Goal: Task Accomplishment & Management: Use online tool/utility

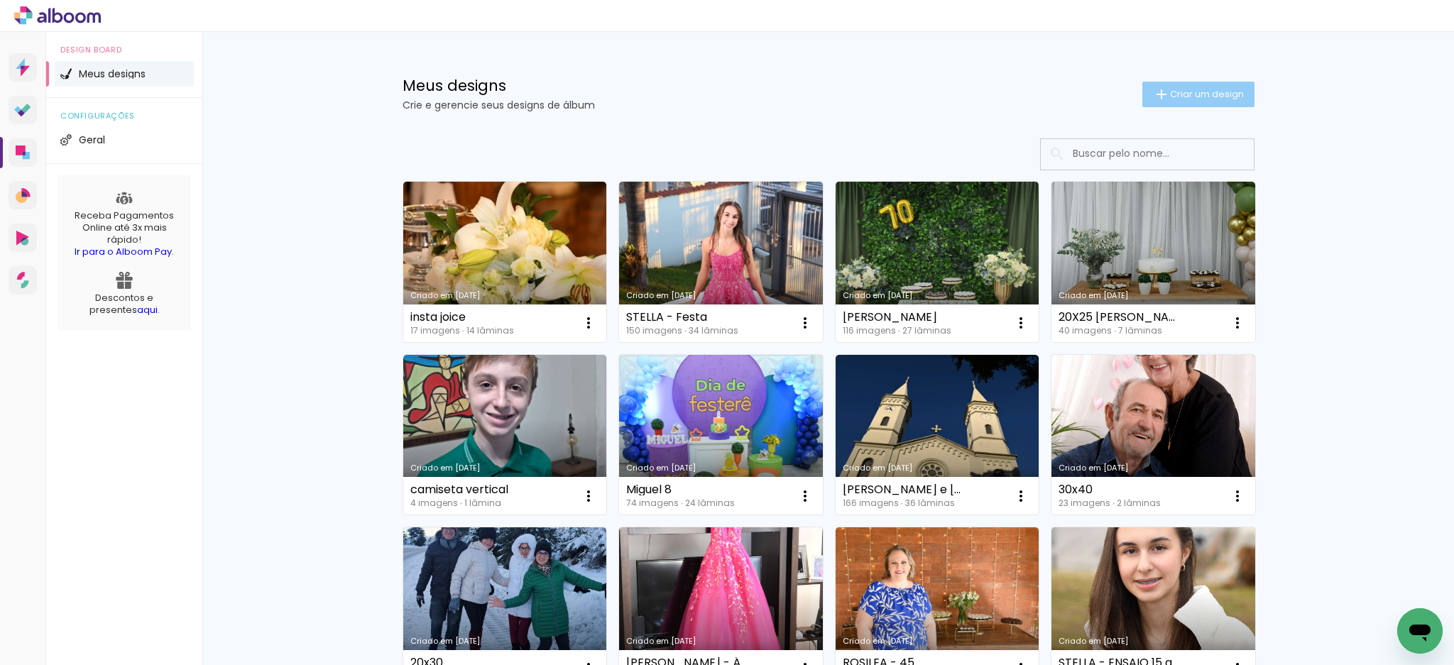
click at [1222, 94] on span "Criar um design" at bounding box center [1207, 93] width 74 height 9
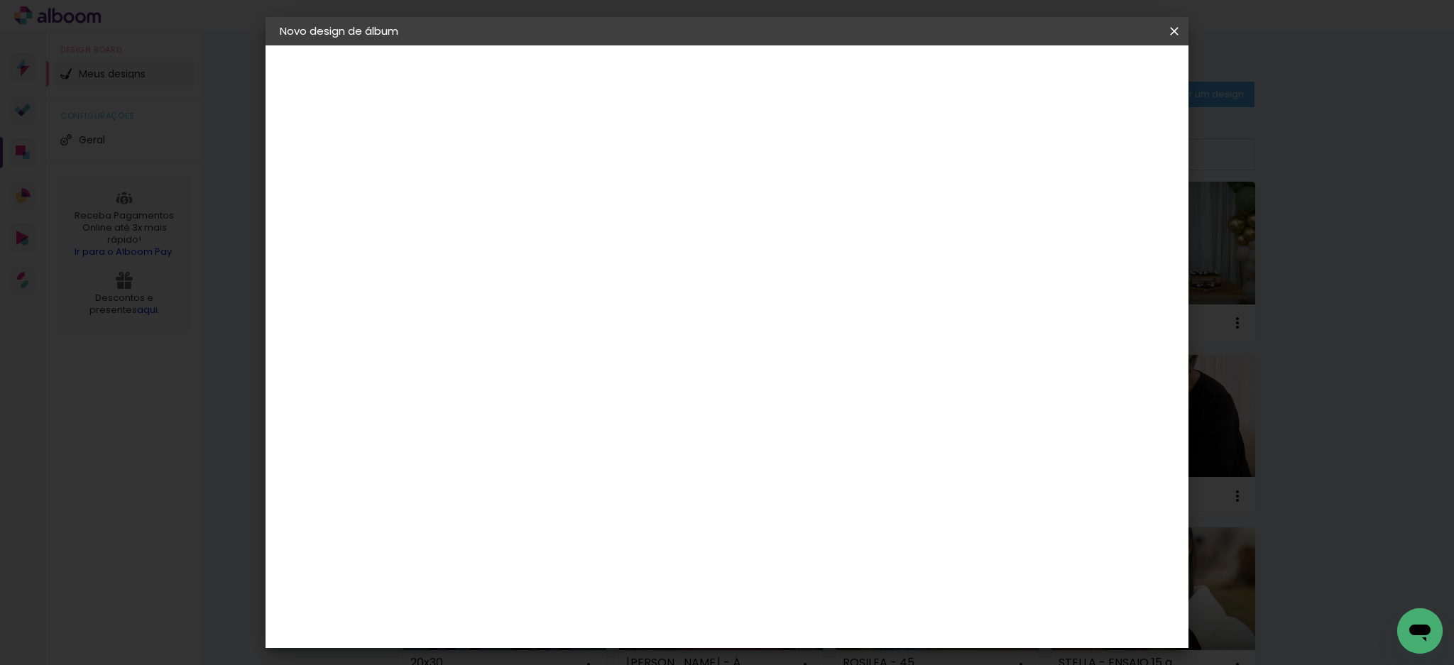
click at [512, 196] on input at bounding box center [512, 191] width 0 height 22
type input "LÍVIA 6 anos"
type paper-input "LÍVIA 6 anos"
click at [657, 64] on paper-button "Avançar" at bounding box center [623, 75] width 70 height 24
click at [0, 0] on slot "Tamanho Livre" at bounding box center [0, 0] width 0 height 0
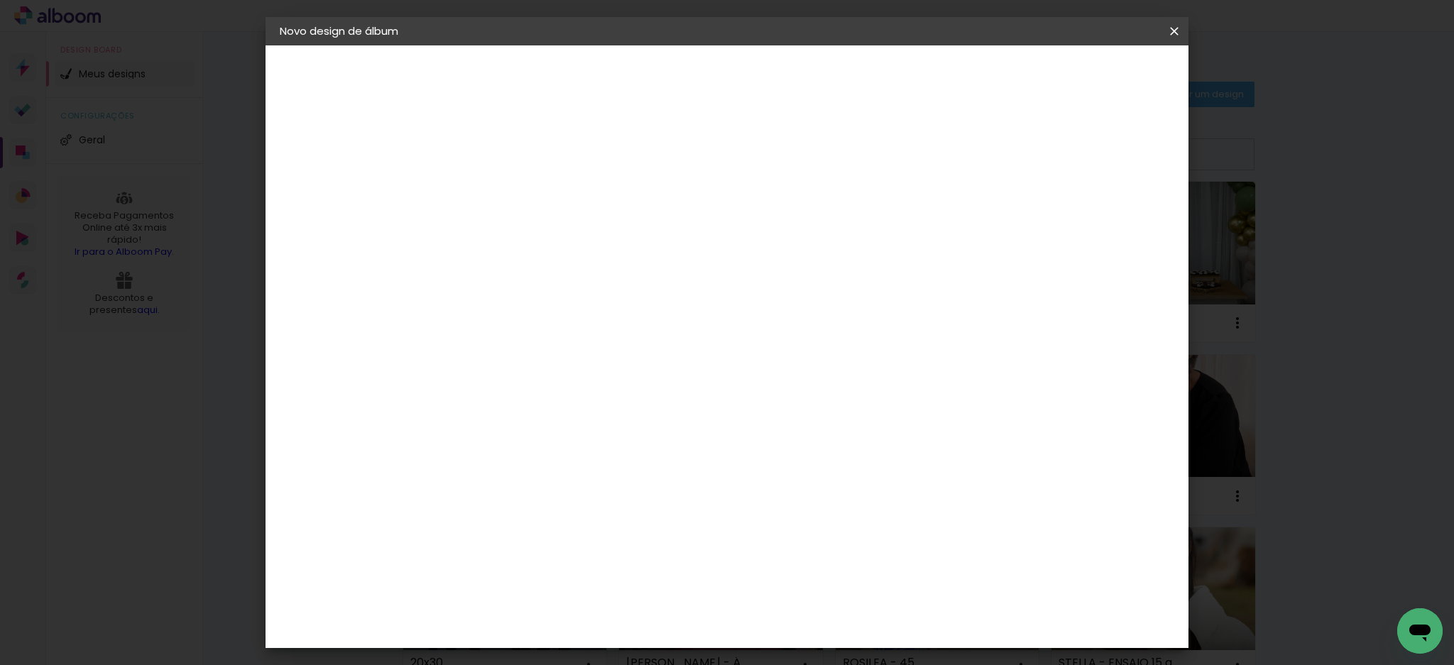
click at [620, 266] on input at bounding box center [547, 270] width 143 height 18
type input "uni"
type paper-input "uni"
click at [571, 315] on div "Photoalbum Universal" at bounding box center [537, 323] width 69 height 23
click at [0, 0] on slot "Avançar" at bounding box center [0, 0] width 0 height 0
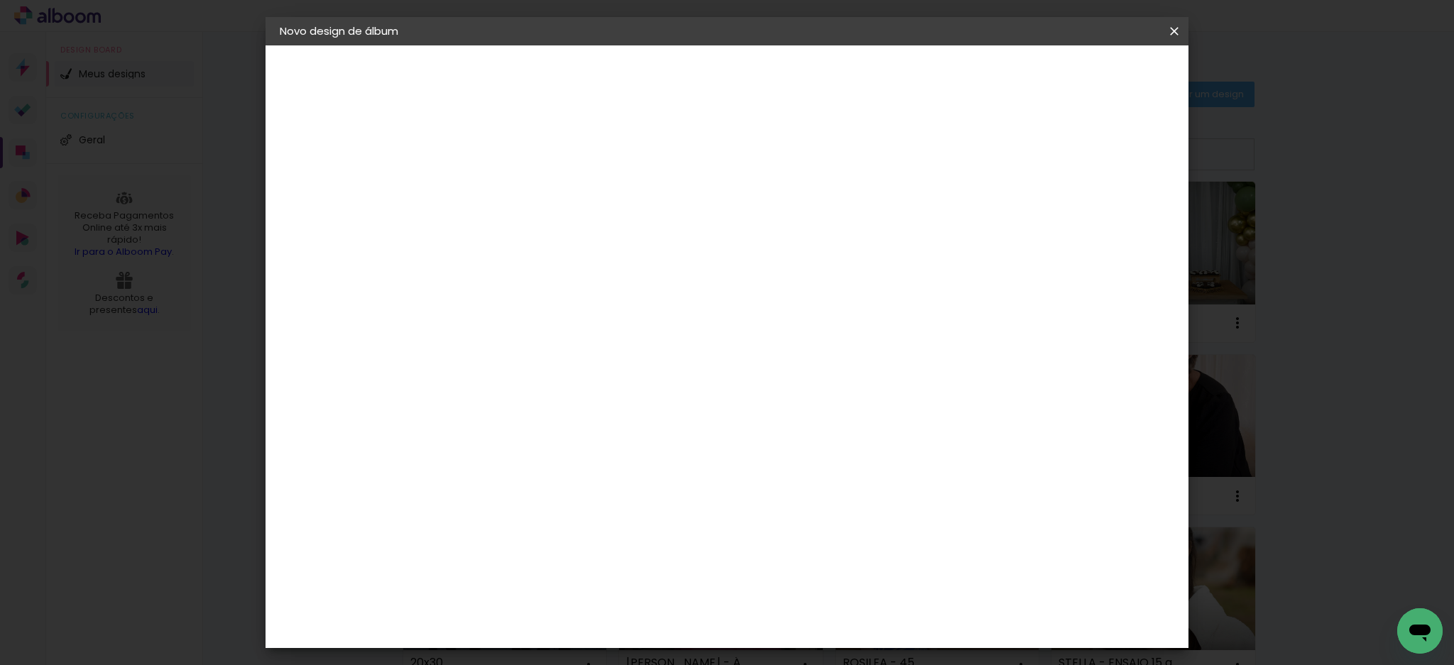
click at [584, 239] on iron-icon at bounding box center [575, 247] width 17 height 17
click at [0, 0] on slot "Padrão" at bounding box center [0, 0] width 0 height 0
type input "Padrão"
drag, startPoint x: 698, startPoint y: 291, endPoint x: 712, endPoint y: 294, distance: 14.5
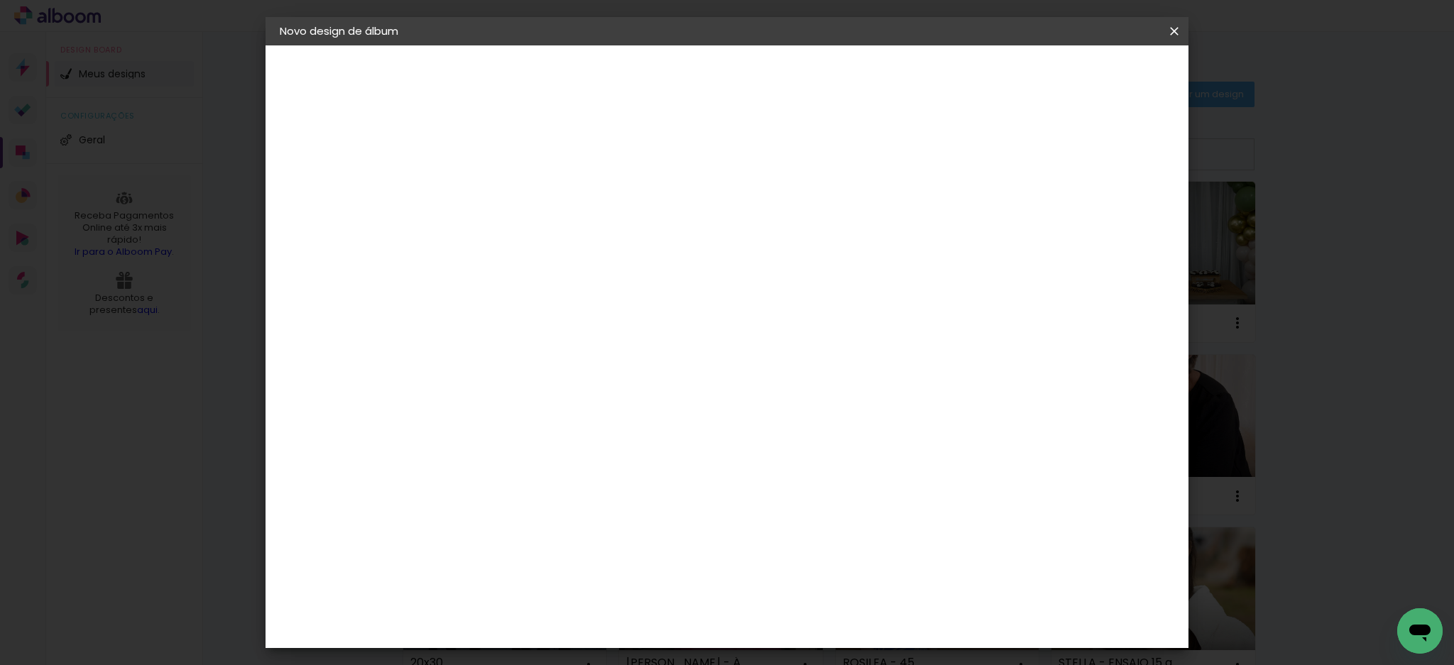
click at [542, 485] on span at bounding box center [525, 504] width 34 height 38
click at [0, 0] on slot "Avançar" at bounding box center [0, 0] width 0 height 0
type input "1"
type paper-input "1"
click at [521, 156] on input "1" at bounding box center [500, 153] width 49 height 18
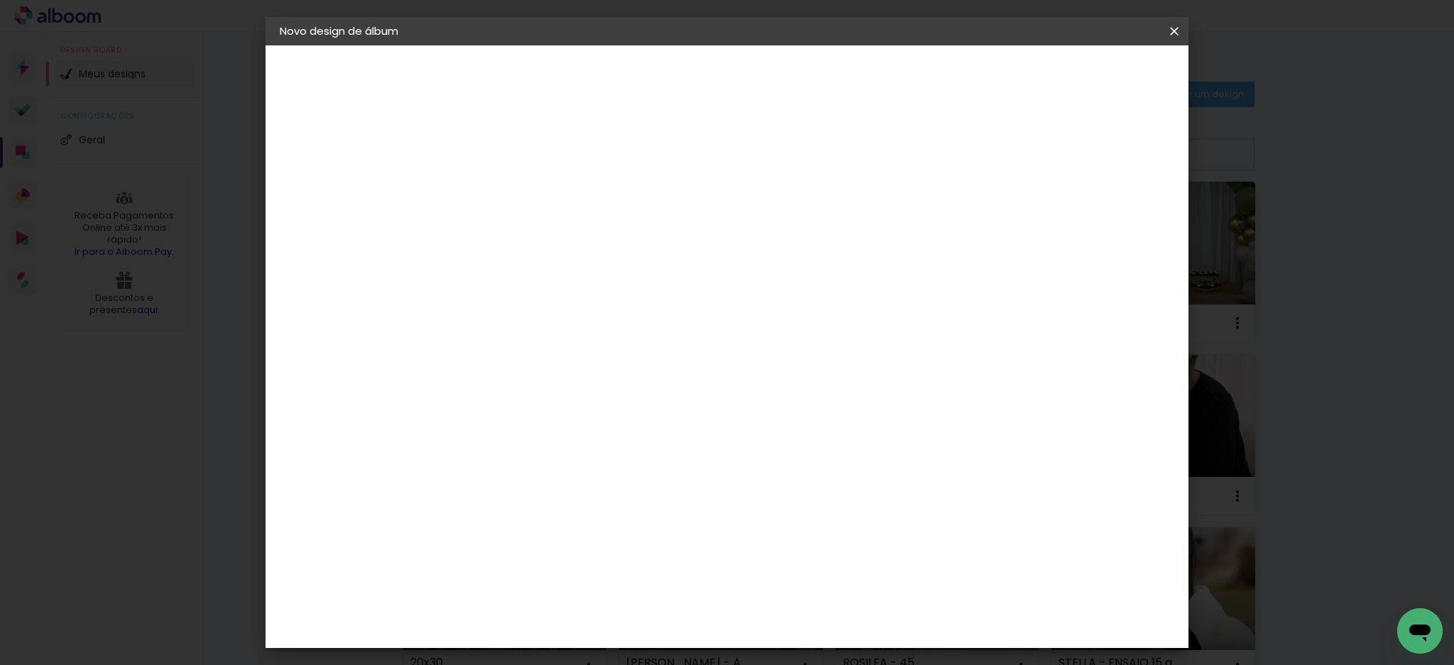
click at [1081, 72] on span "Iniciar design" at bounding box center [1049, 75] width 65 height 10
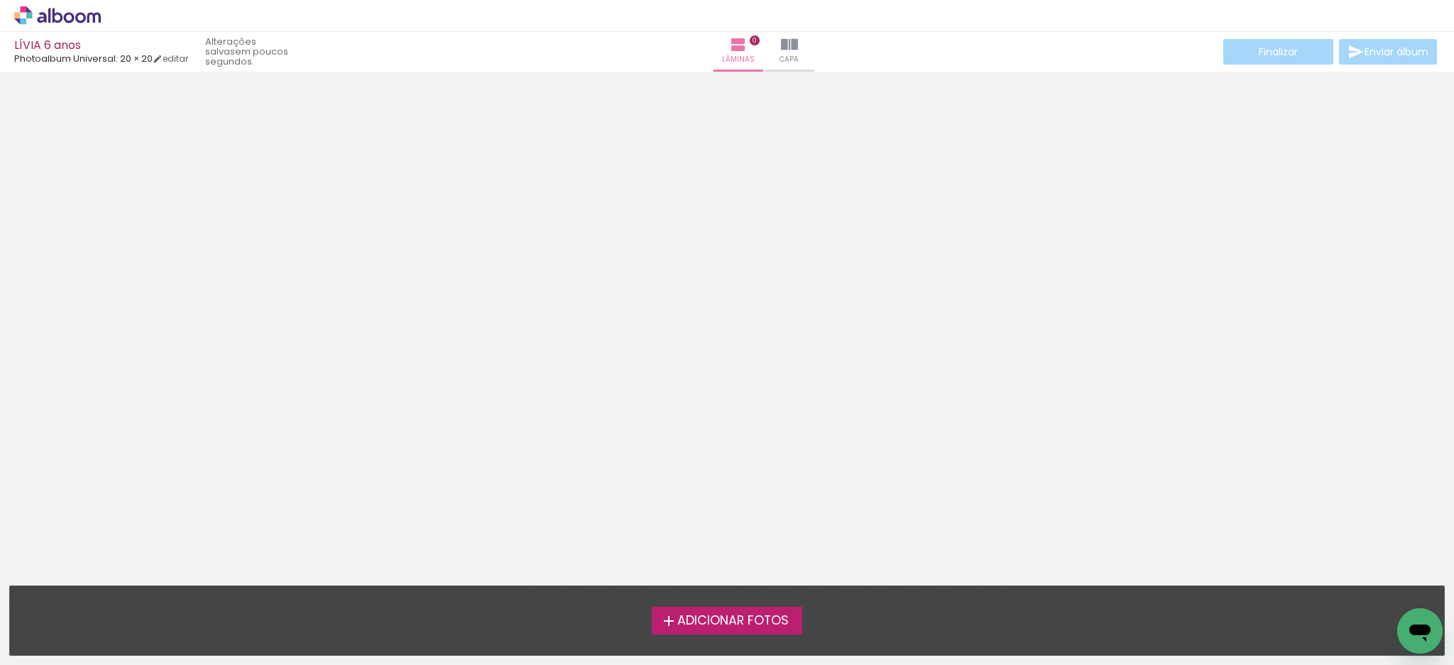
click at [699, 619] on span "Adicionar Fotos" at bounding box center [732, 621] width 111 height 13
click at [0, 0] on input "file" at bounding box center [0, 0] width 0 height 0
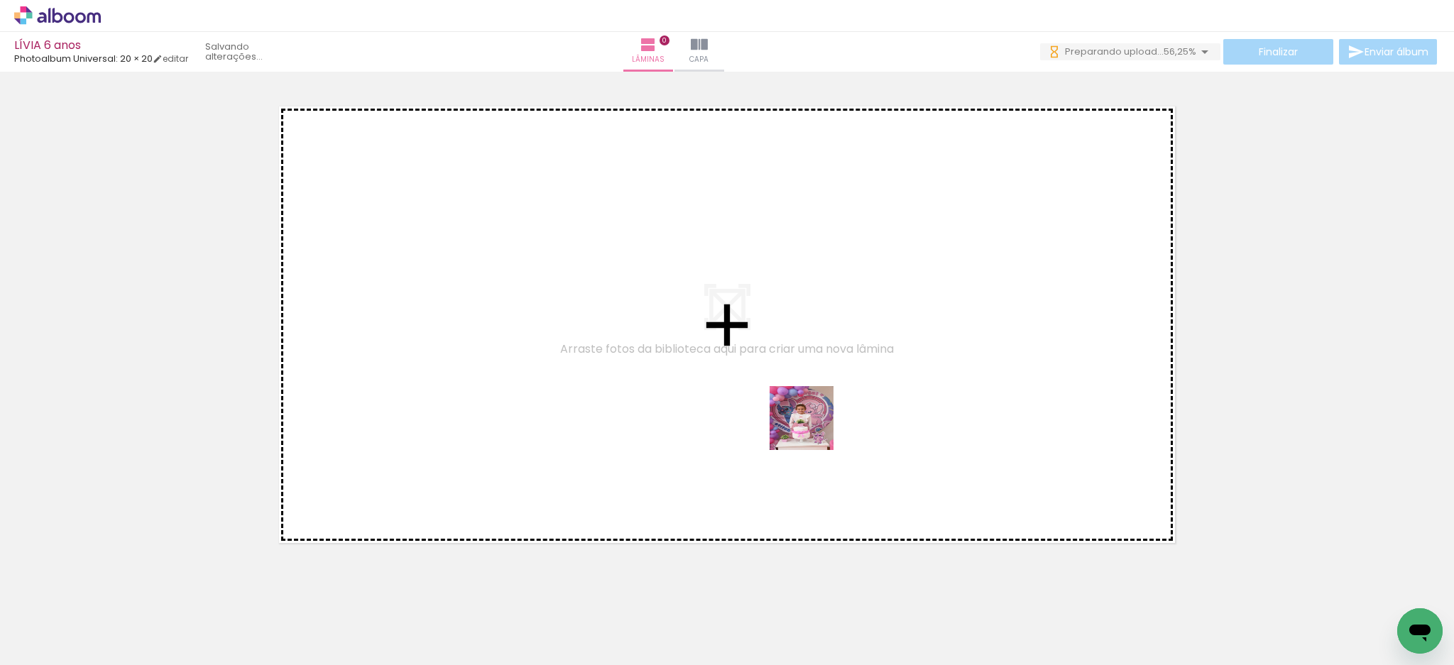
drag, startPoint x: 733, startPoint y: 564, endPoint x: 812, endPoint y: 429, distance: 156.6
click at [812, 429] on quentale-workspace at bounding box center [727, 332] width 1454 height 665
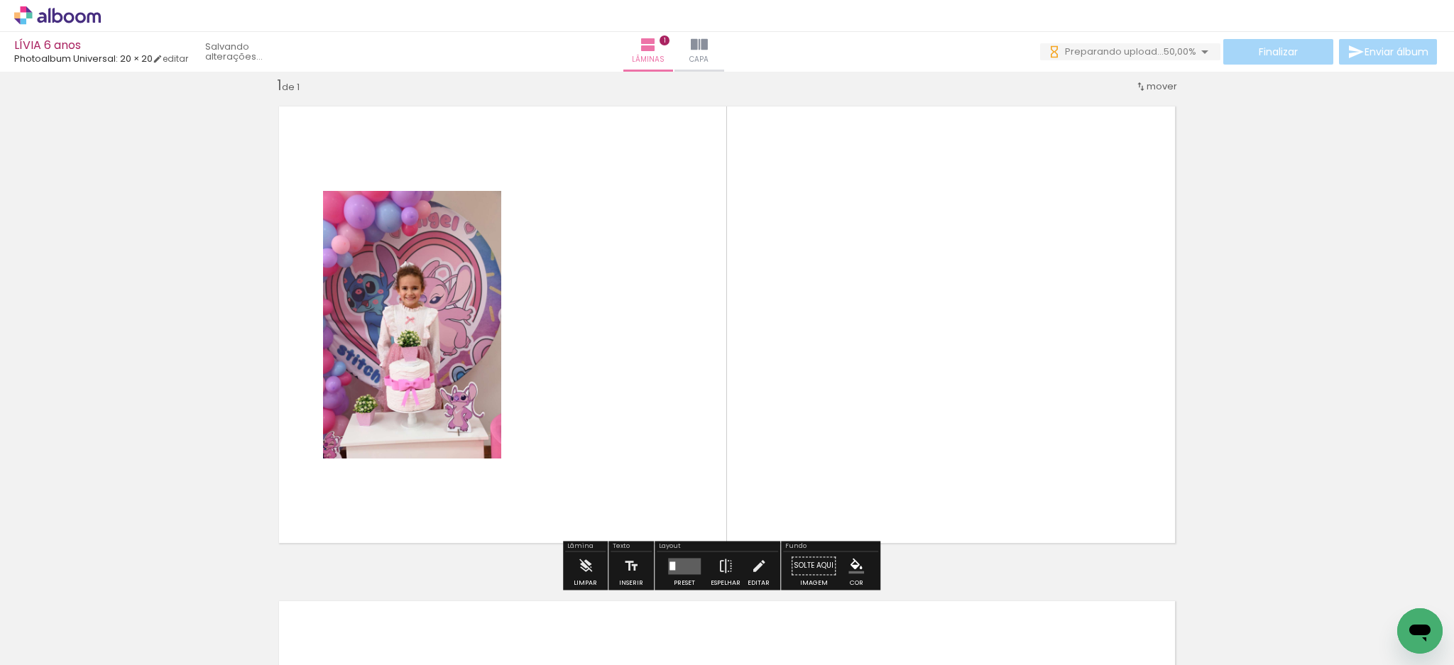
scroll to position [18, 0]
click at [677, 565] on quentale-layouter at bounding box center [684, 566] width 33 height 16
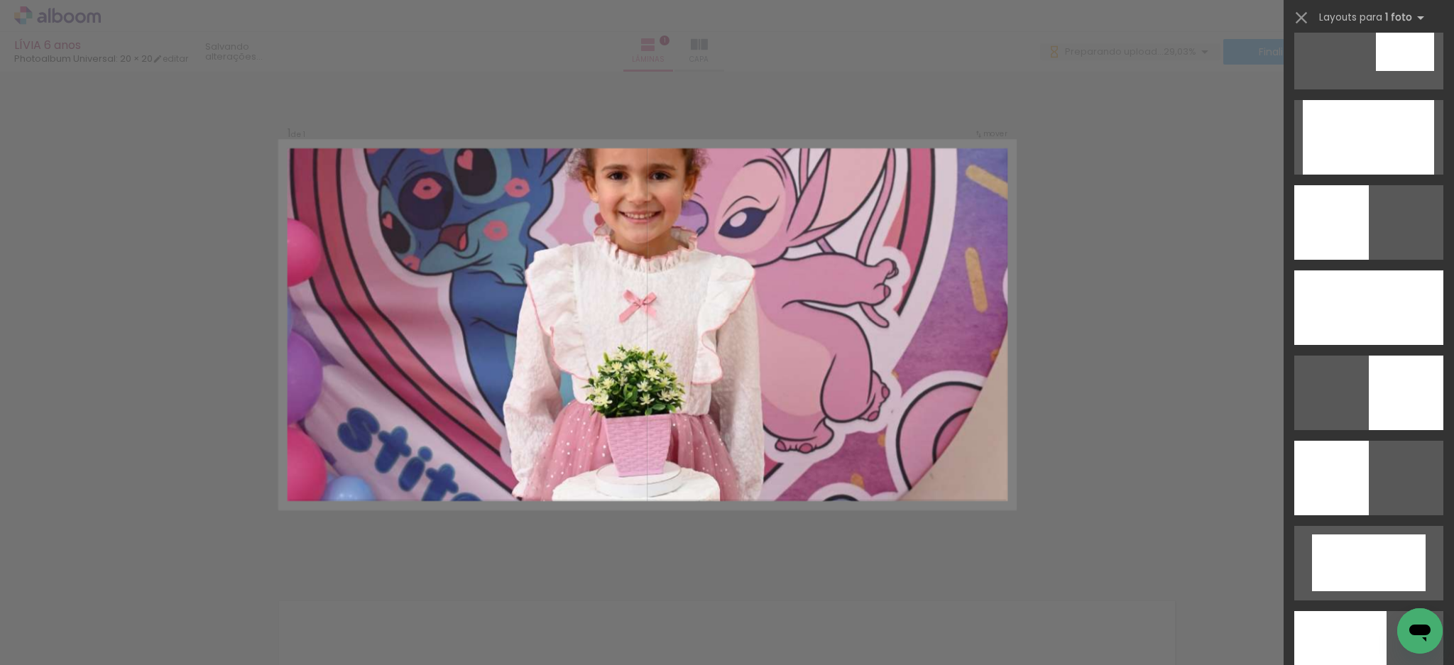
scroll to position [3124, 0]
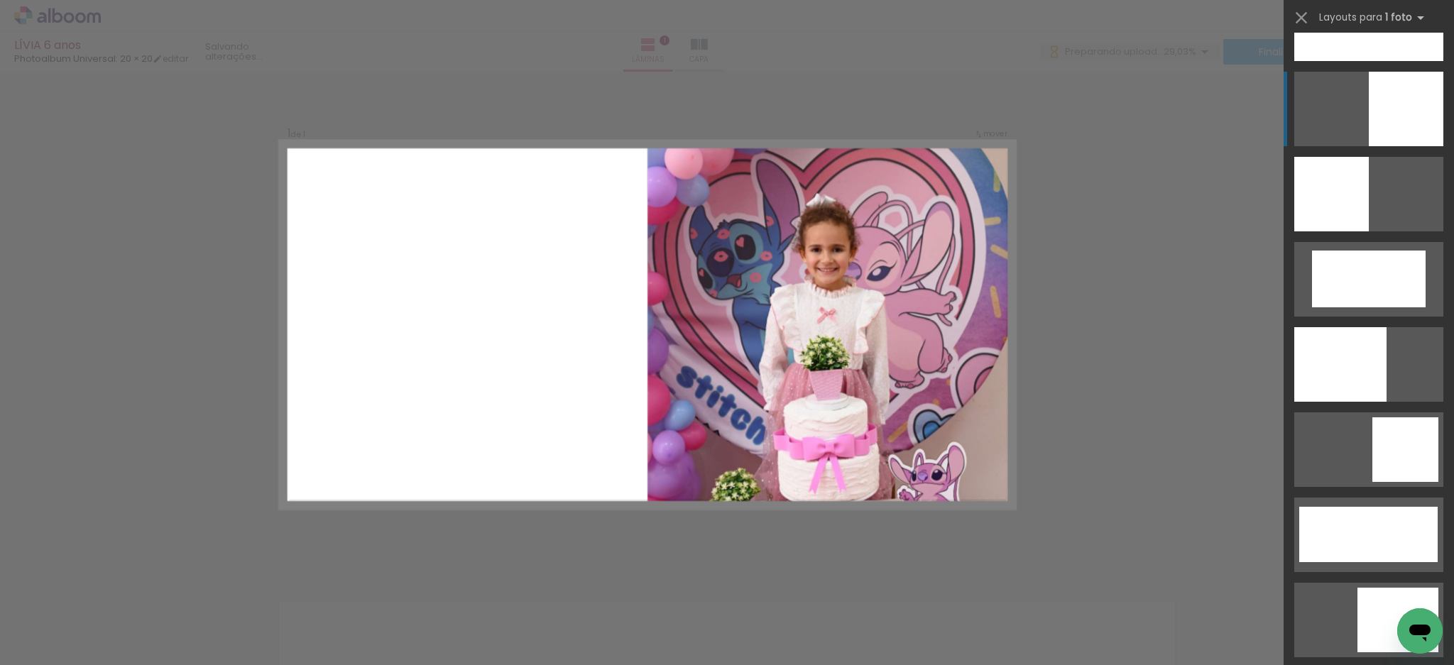
click at [1371, 108] on div at bounding box center [1406, 109] width 75 height 75
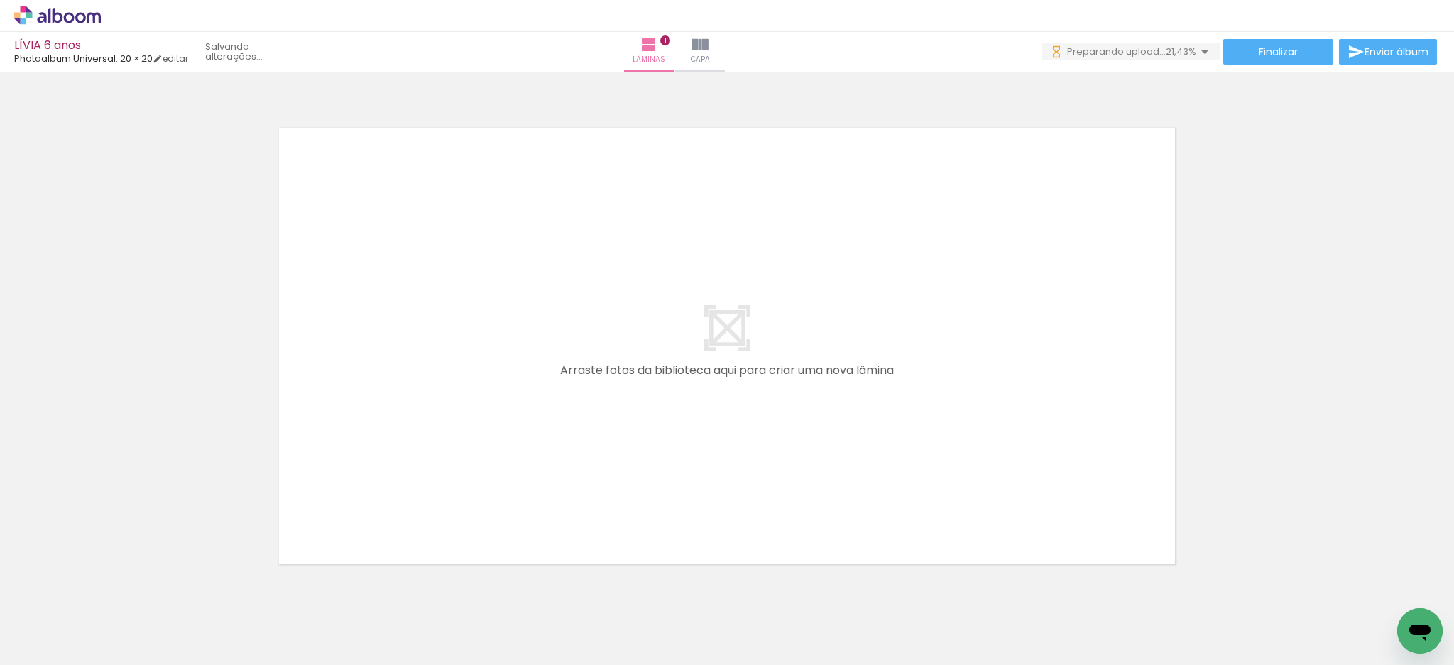
scroll to position [0, 0]
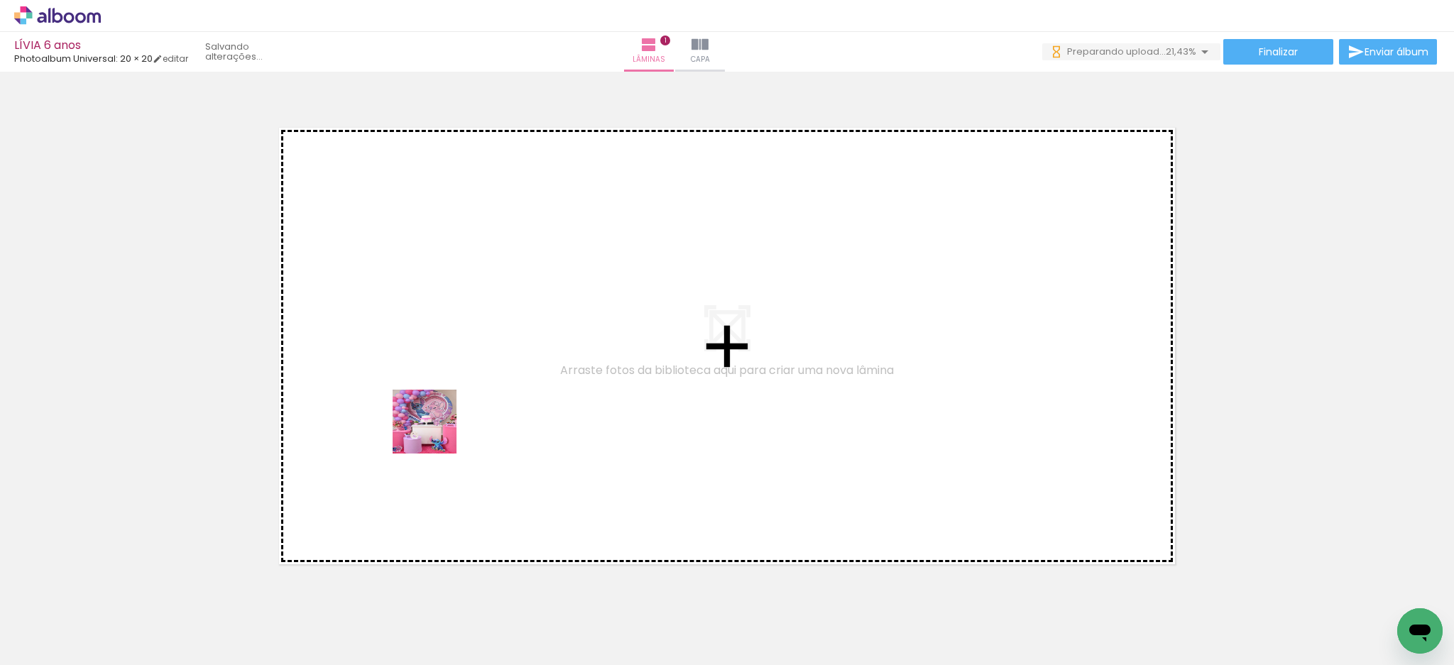
drag, startPoint x: 150, startPoint y: 619, endPoint x: 435, endPoint y: 432, distance: 341.0
click at [435, 432] on quentale-workspace at bounding box center [727, 332] width 1454 height 665
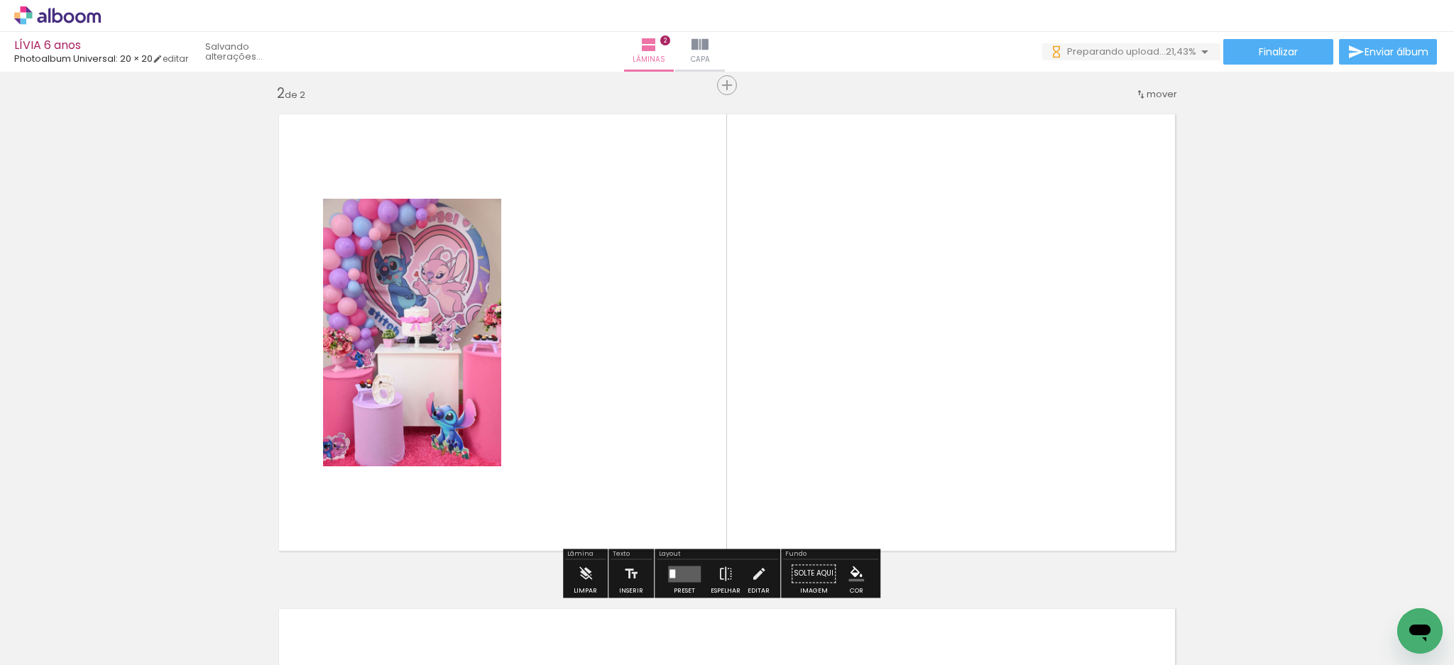
scroll to position [513, 0]
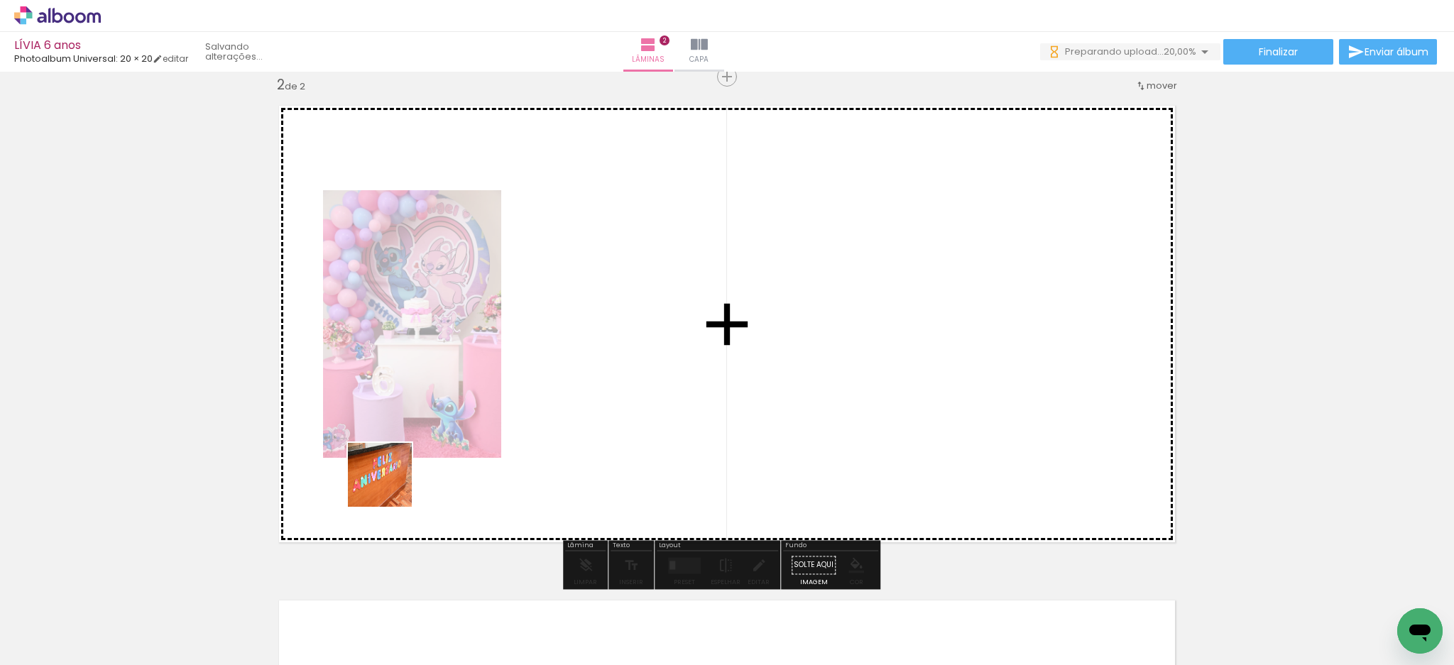
drag, startPoint x: 214, startPoint y: 628, endPoint x: 342, endPoint y: 571, distance: 140.5
click at [422, 465] on quentale-workspace at bounding box center [727, 332] width 1454 height 665
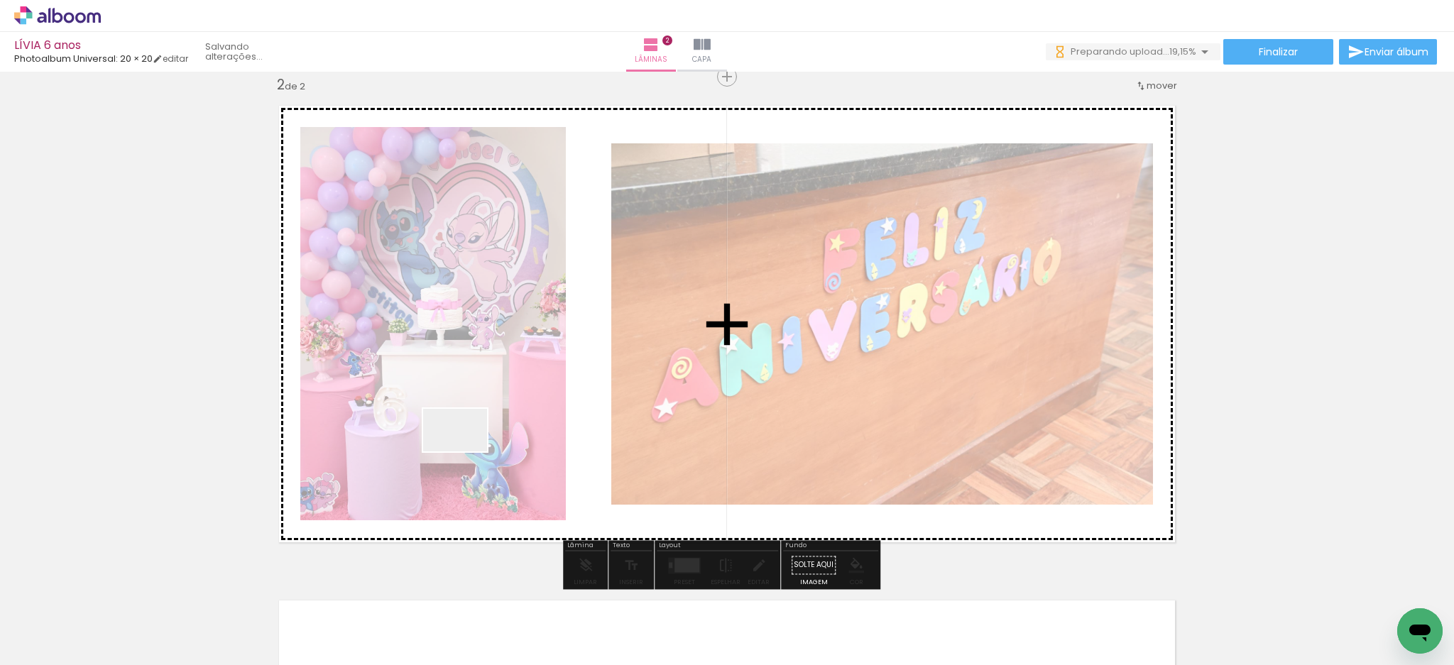
drag, startPoint x: 310, startPoint y: 623, endPoint x: 206, endPoint y: 587, distance: 110.2
click at [469, 447] on quentale-workspace at bounding box center [727, 332] width 1454 height 665
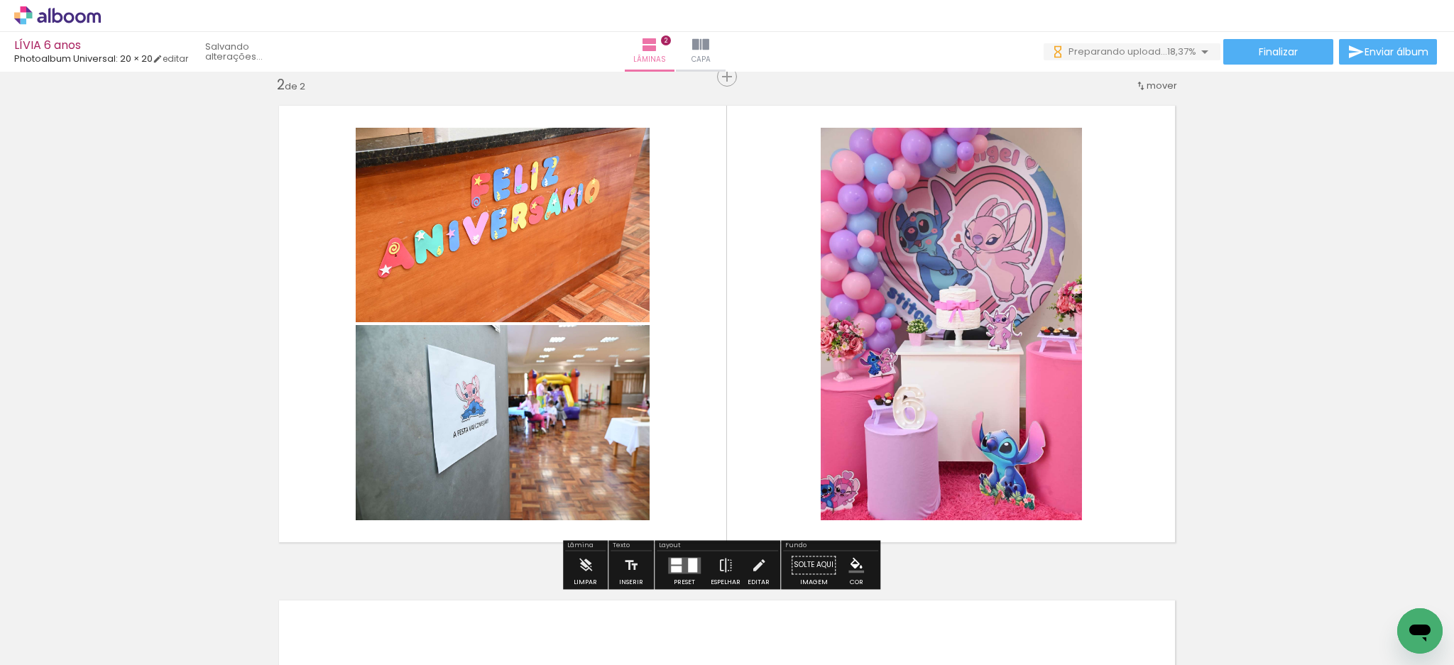
click at [76, 618] on iron-icon at bounding box center [72, 622] width 11 height 11
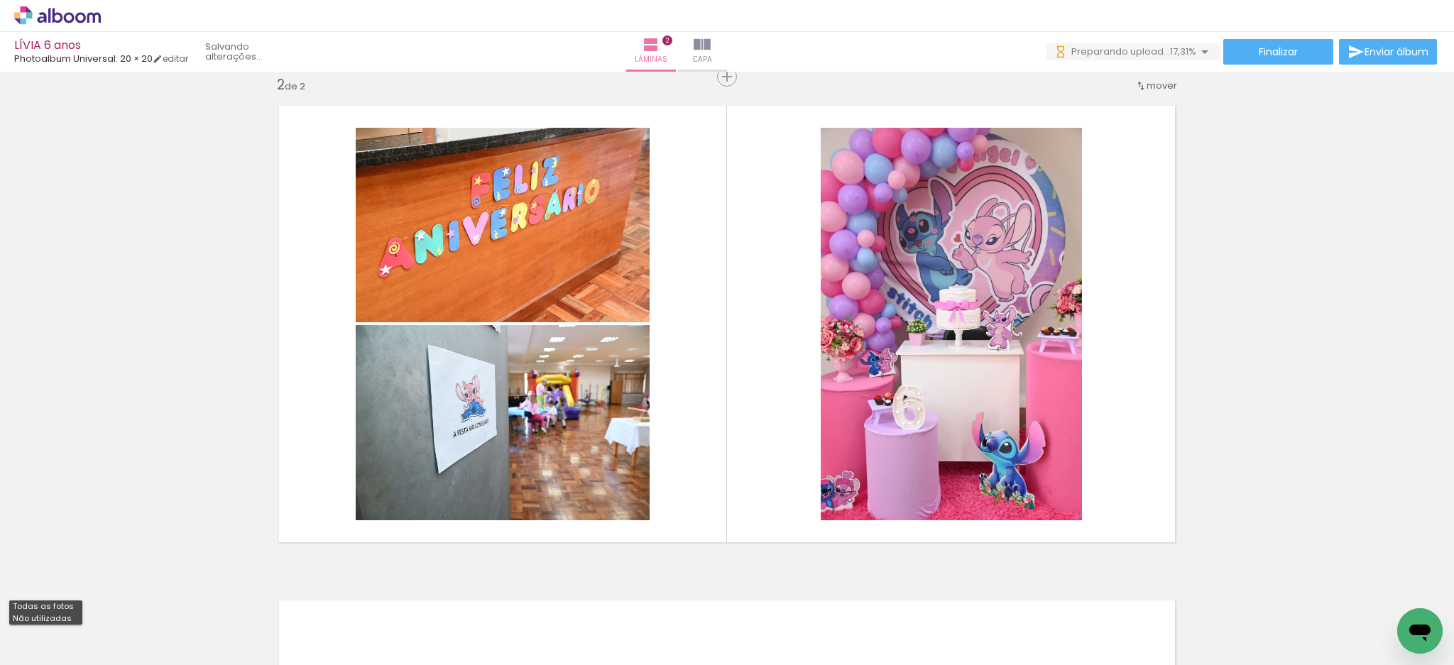
click at [0, 0] on slot "Não utilizadas" at bounding box center [0, 0] width 0 height 0
type input "Não utilizadas"
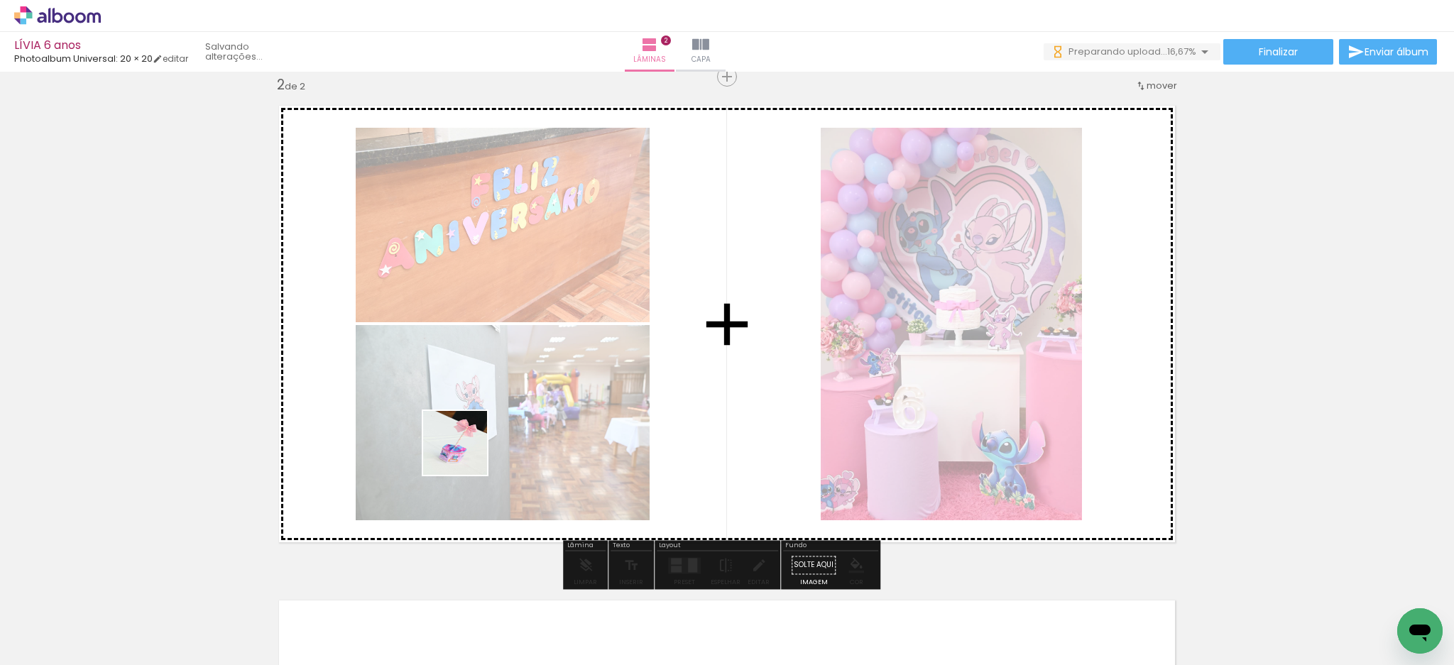
drag, startPoint x: 142, startPoint y: 628, endPoint x: 466, endPoint y: 454, distance: 367.8
click at [466, 454] on quentale-workspace at bounding box center [727, 332] width 1454 height 665
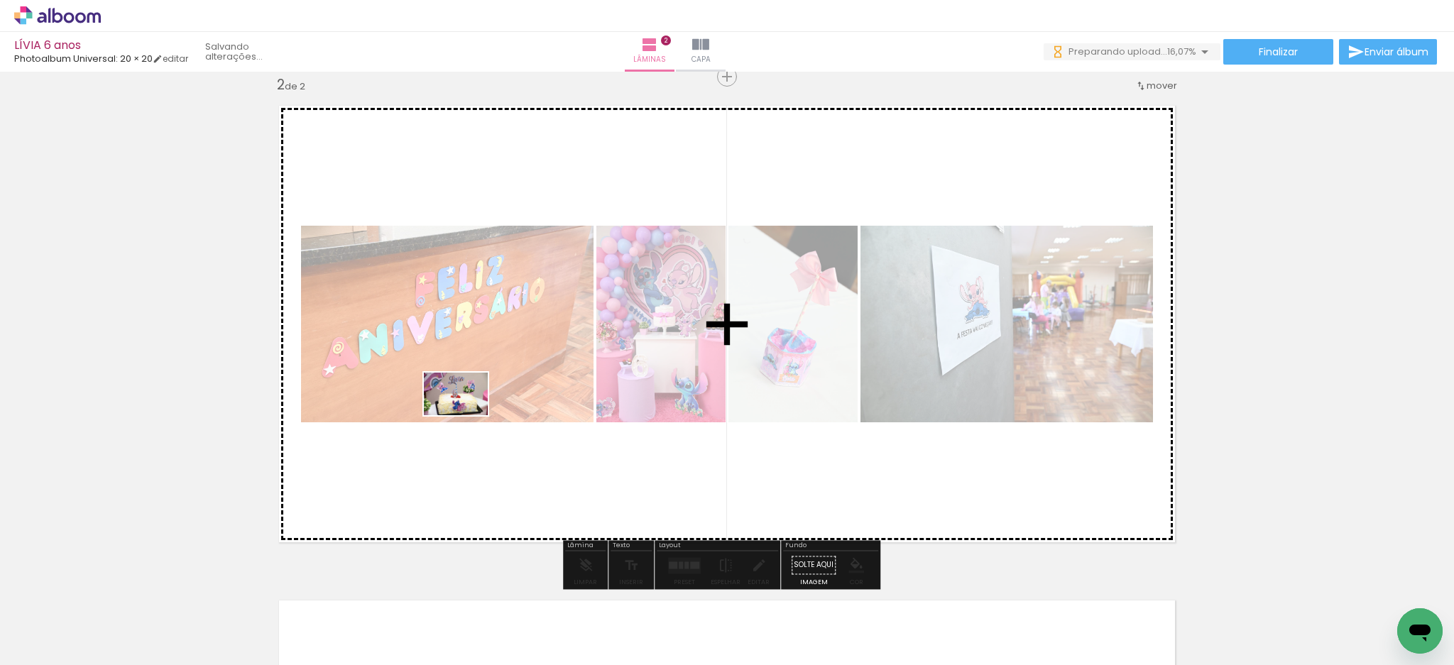
drag, startPoint x: 156, startPoint y: 623, endPoint x: 471, endPoint y: 412, distance: 379.6
click at [471, 412] on quentale-workspace at bounding box center [727, 332] width 1454 height 665
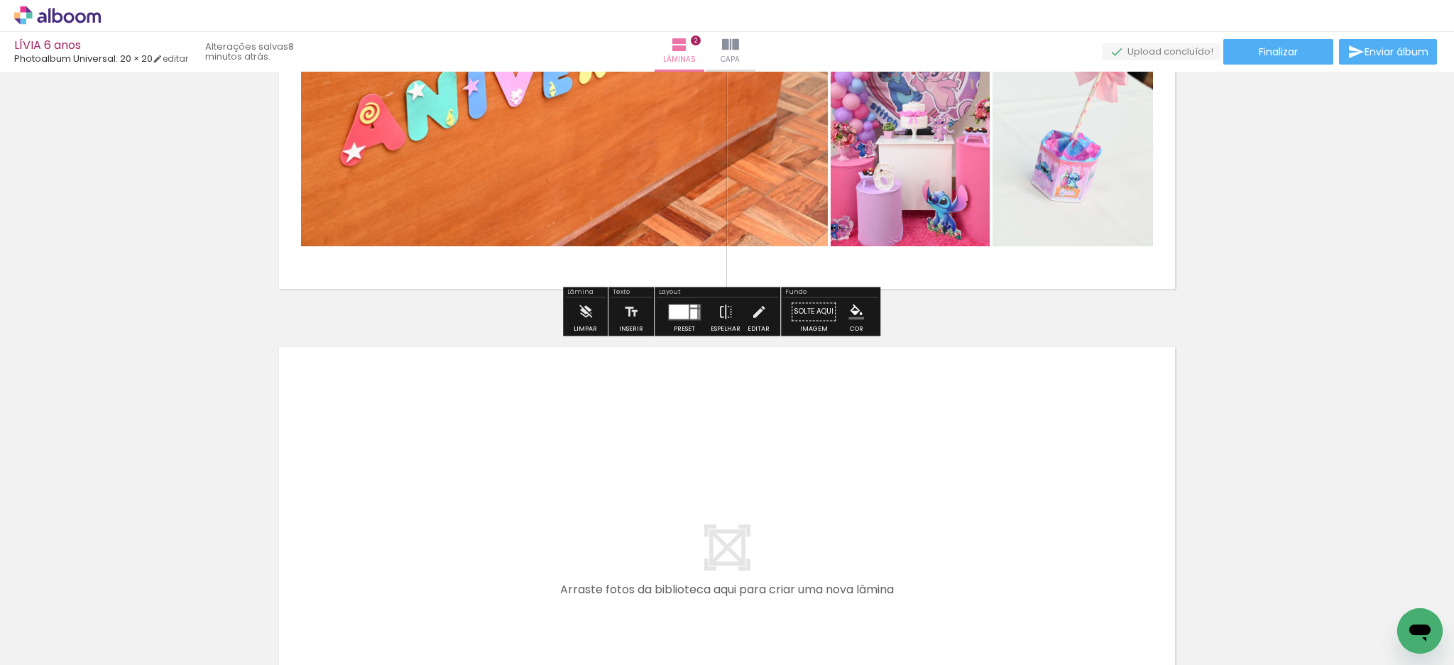
scroll to position [797, 0]
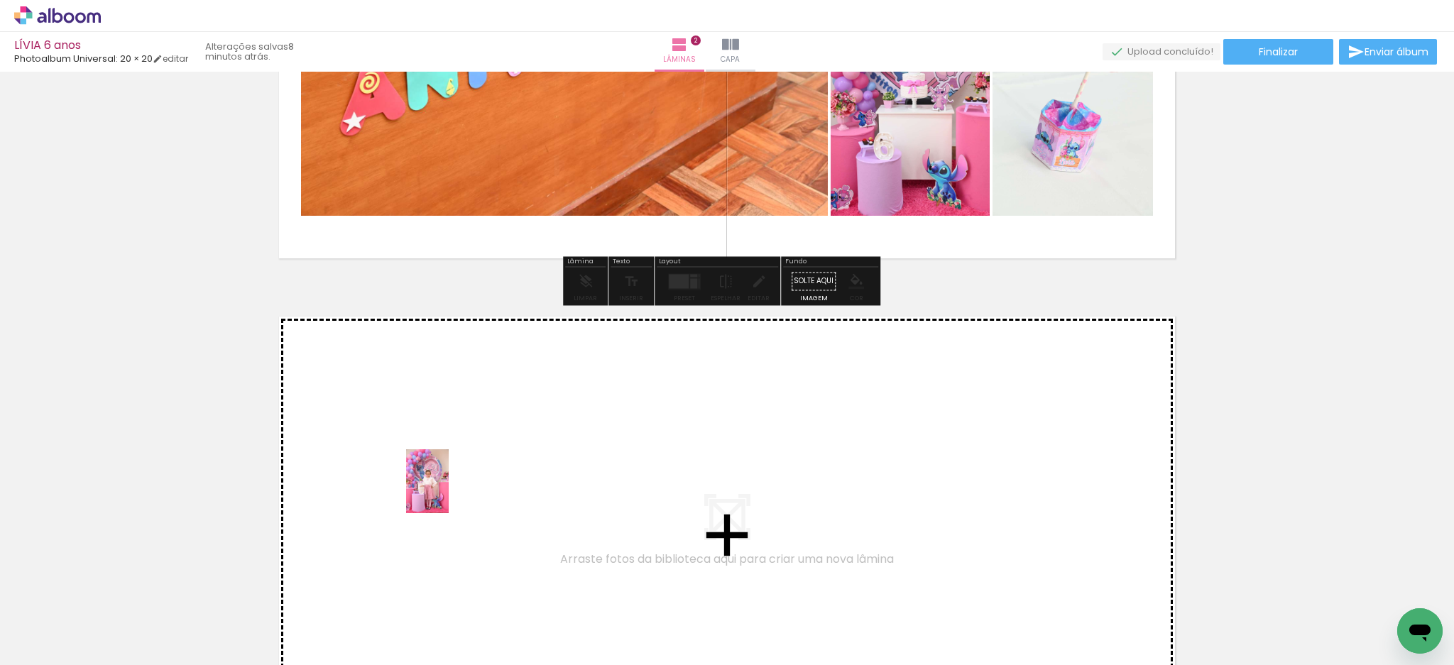
drag, startPoint x: 207, startPoint y: 599, endPoint x: 343, endPoint y: 589, distance: 136.0
click at [450, 490] on quentale-workspace at bounding box center [727, 332] width 1454 height 665
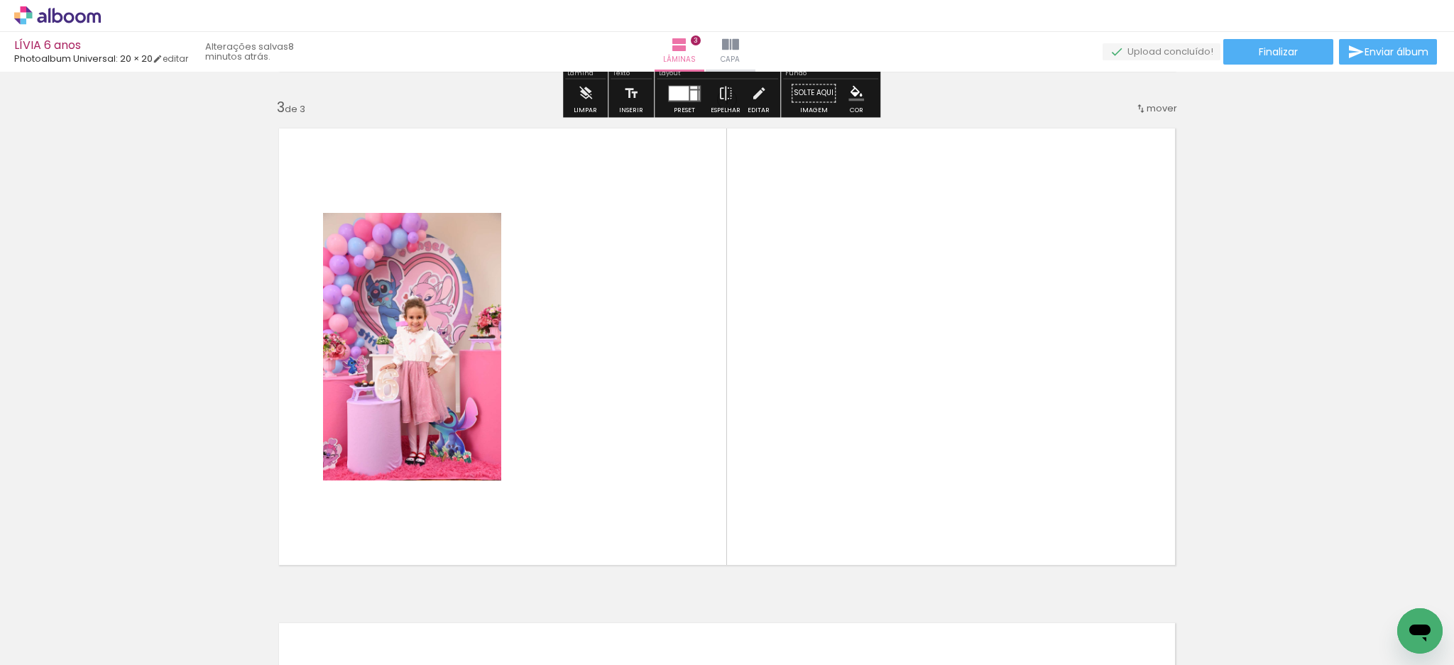
scroll to position [1007, 0]
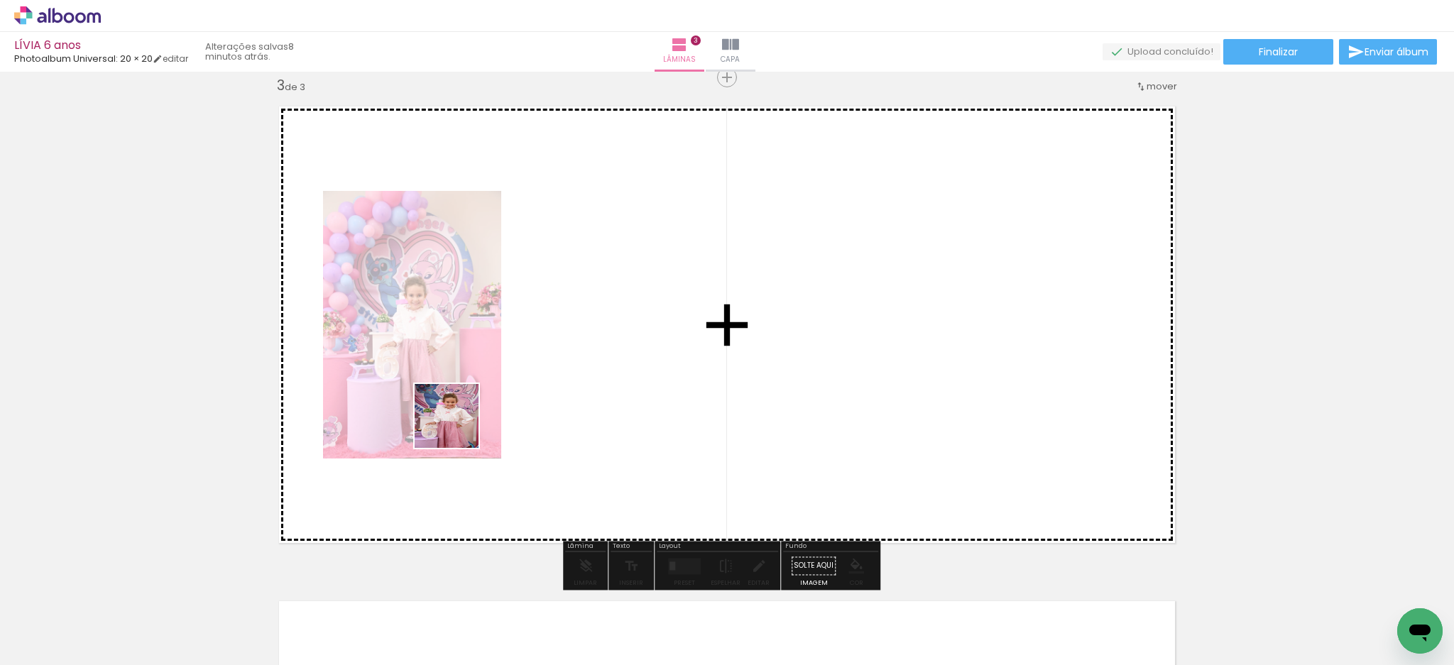
drag, startPoint x: 152, startPoint y: 618, endPoint x: 559, endPoint y: 368, distance: 478.0
click at [559, 368] on quentale-workspace at bounding box center [727, 332] width 1454 height 665
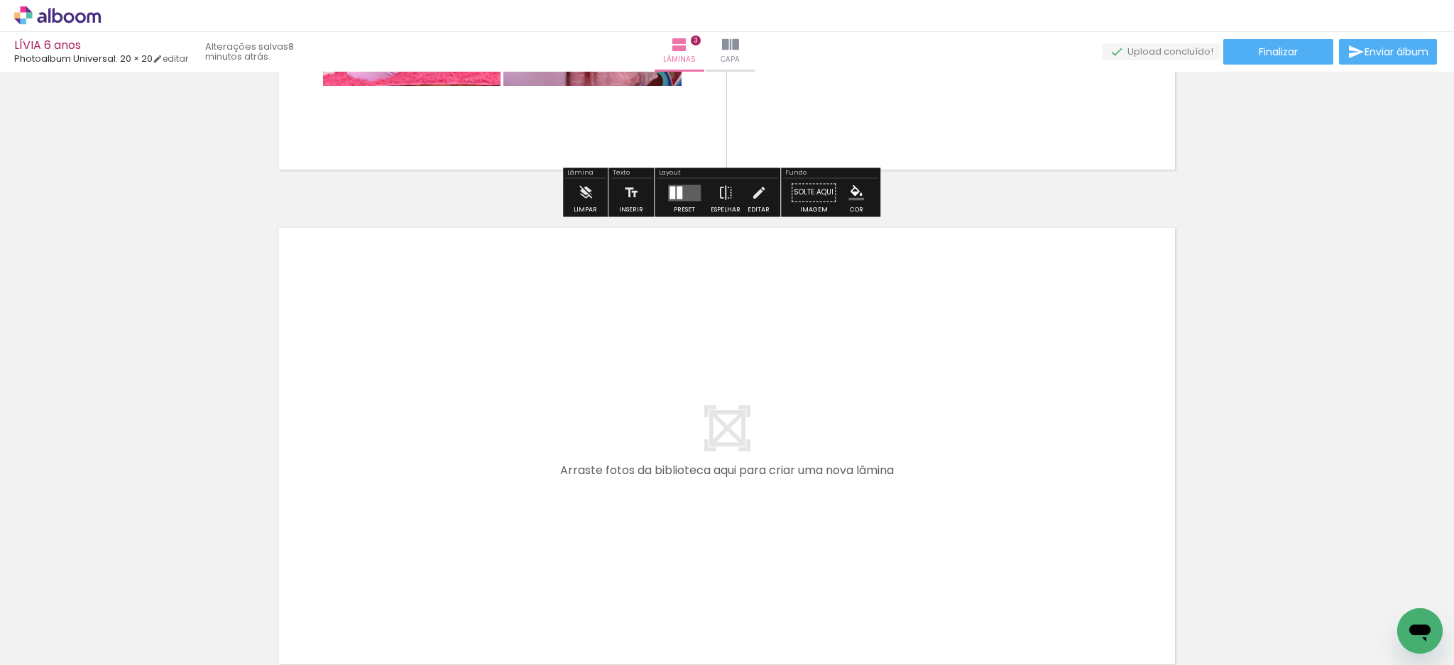
scroll to position [1386, 0]
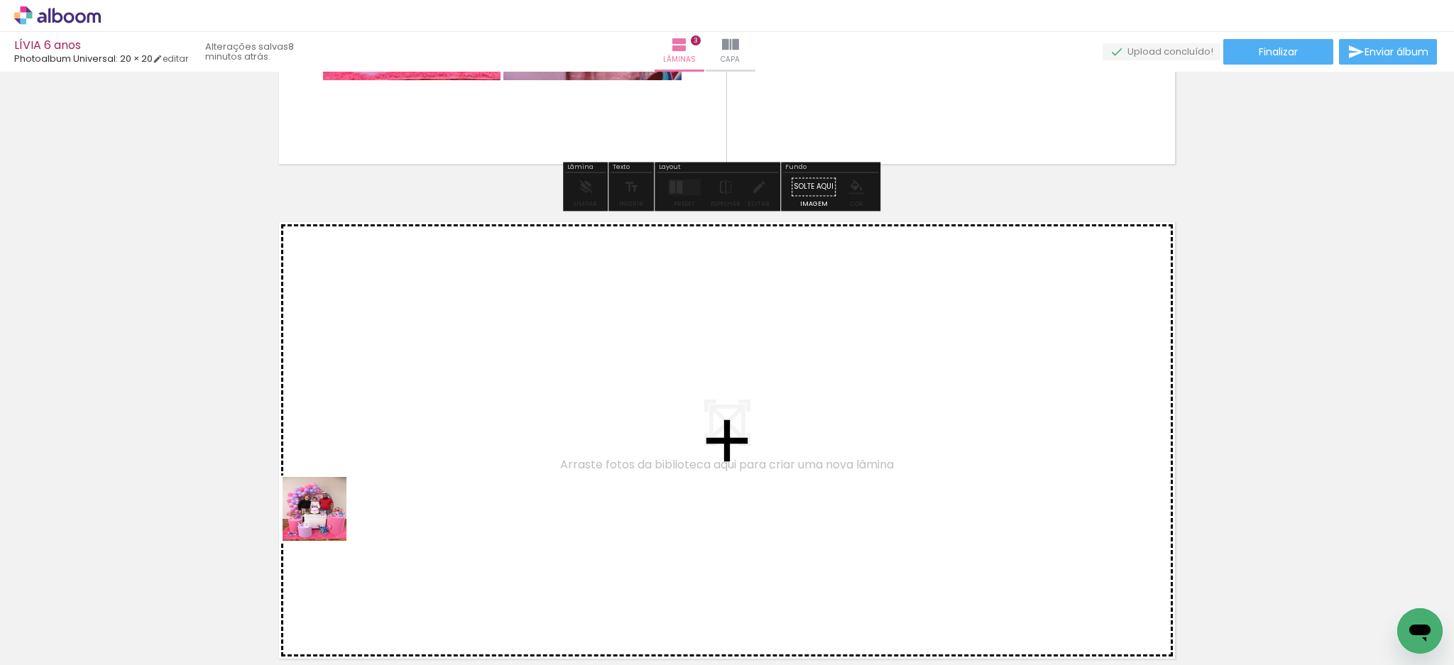
drag, startPoint x: 141, startPoint y: 614, endPoint x: 469, endPoint y: 427, distance: 376.8
click at [469, 427] on quentale-workspace at bounding box center [727, 332] width 1454 height 665
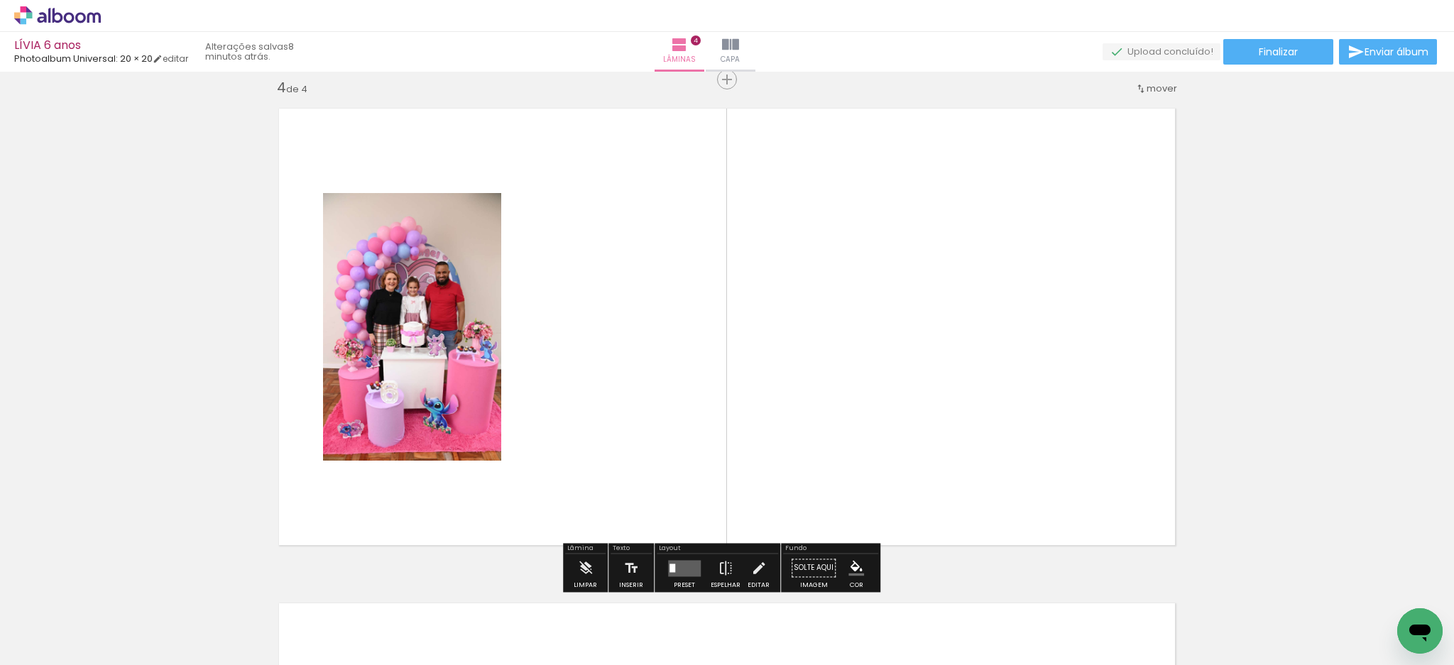
scroll to position [1502, 0]
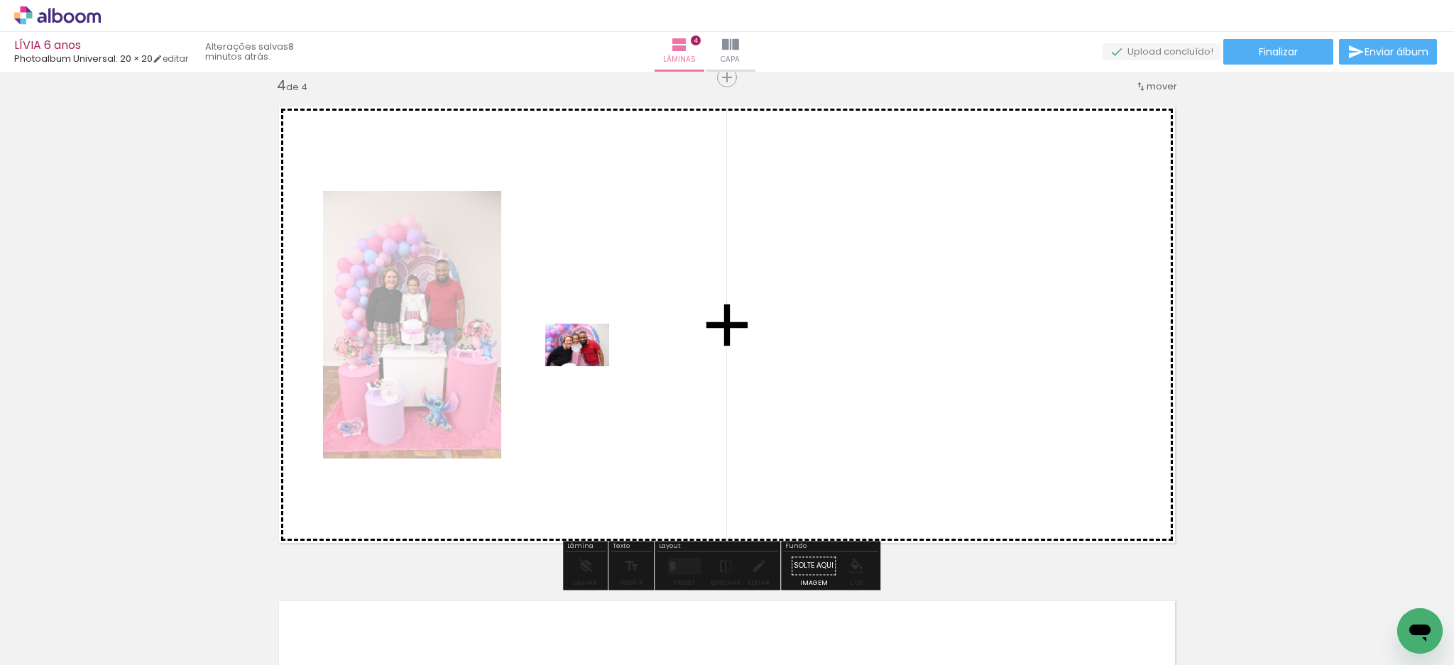
drag, startPoint x: 146, startPoint y: 623, endPoint x: 595, endPoint y: 362, distance: 519.4
click at [595, 362] on quentale-workspace at bounding box center [727, 332] width 1454 height 665
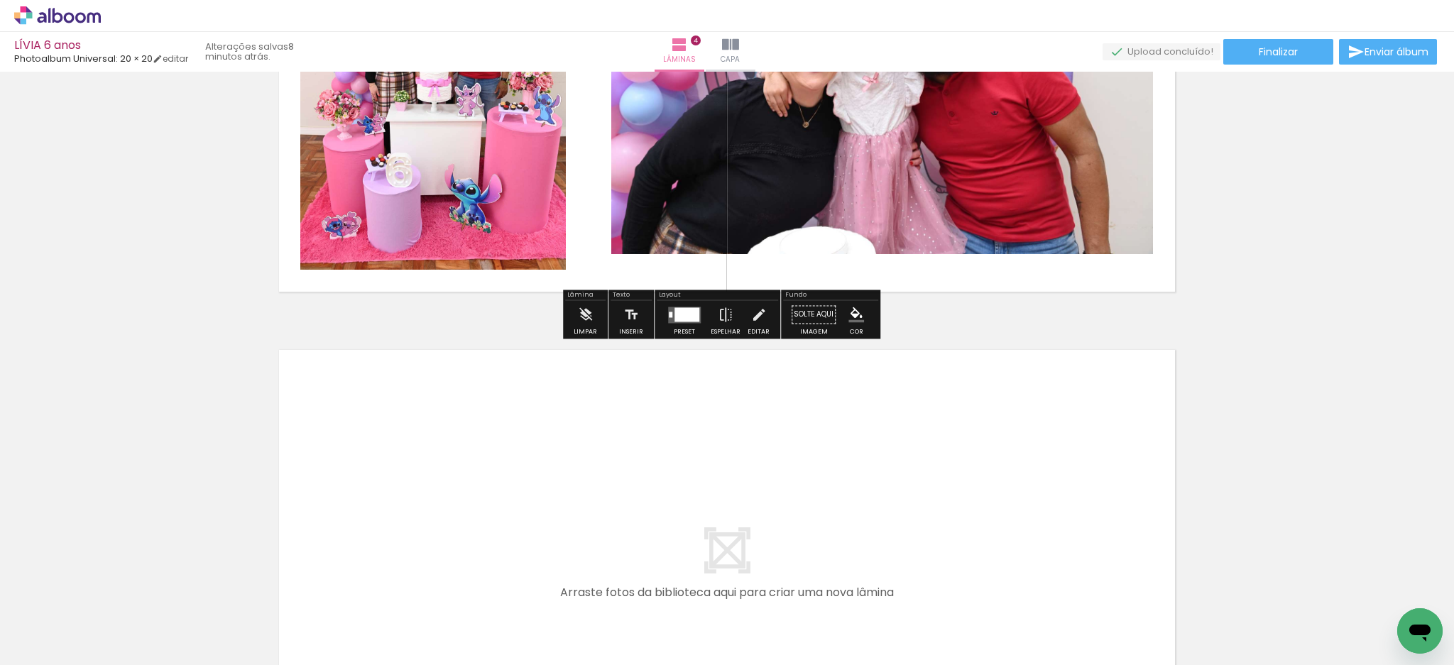
scroll to position [1786, 0]
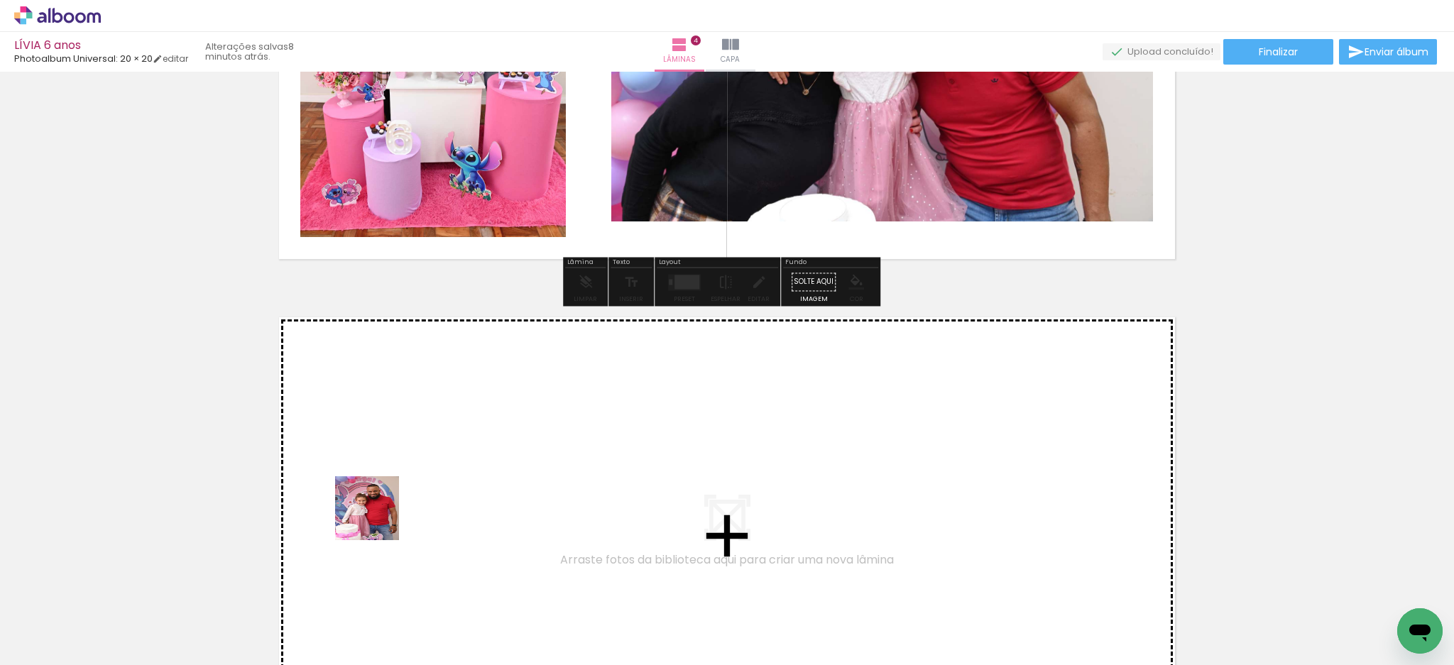
drag, startPoint x: 146, startPoint y: 621, endPoint x: 439, endPoint y: 493, distance: 320.1
click at [439, 493] on quentale-workspace at bounding box center [727, 332] width 1454 height 665
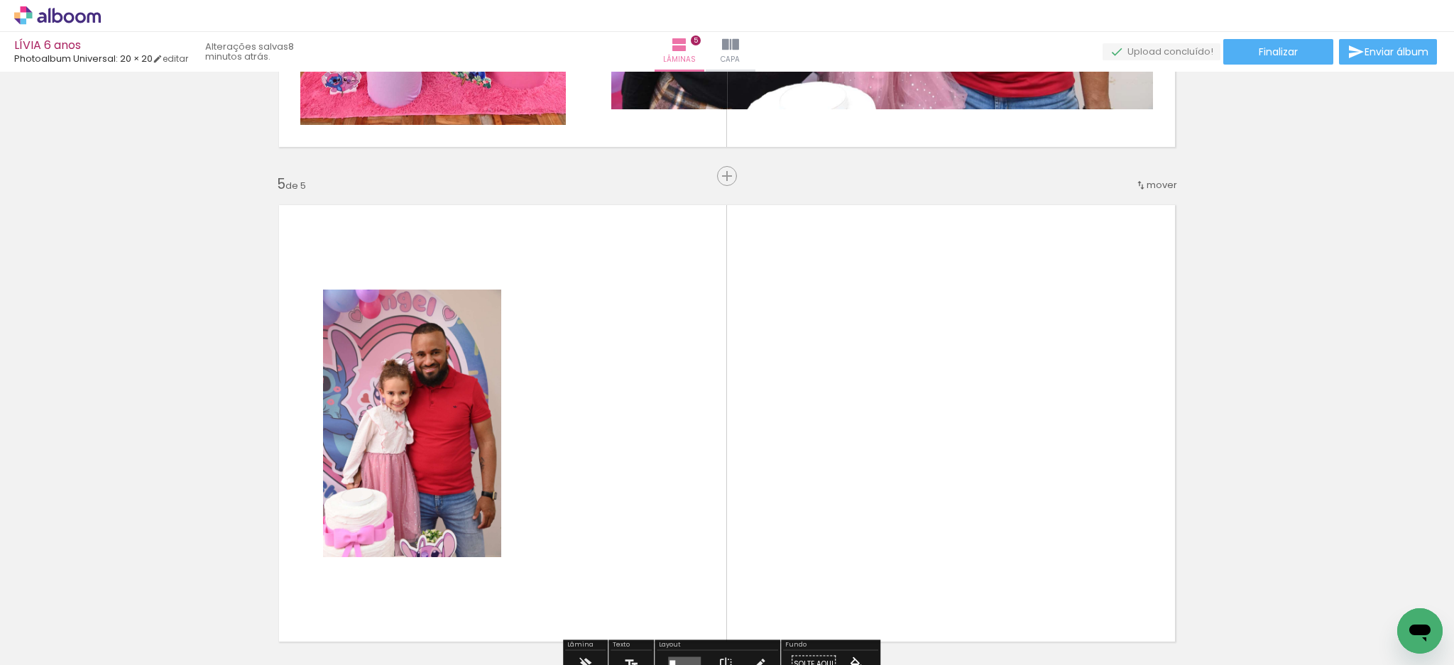
scroll to position [1997, 0]
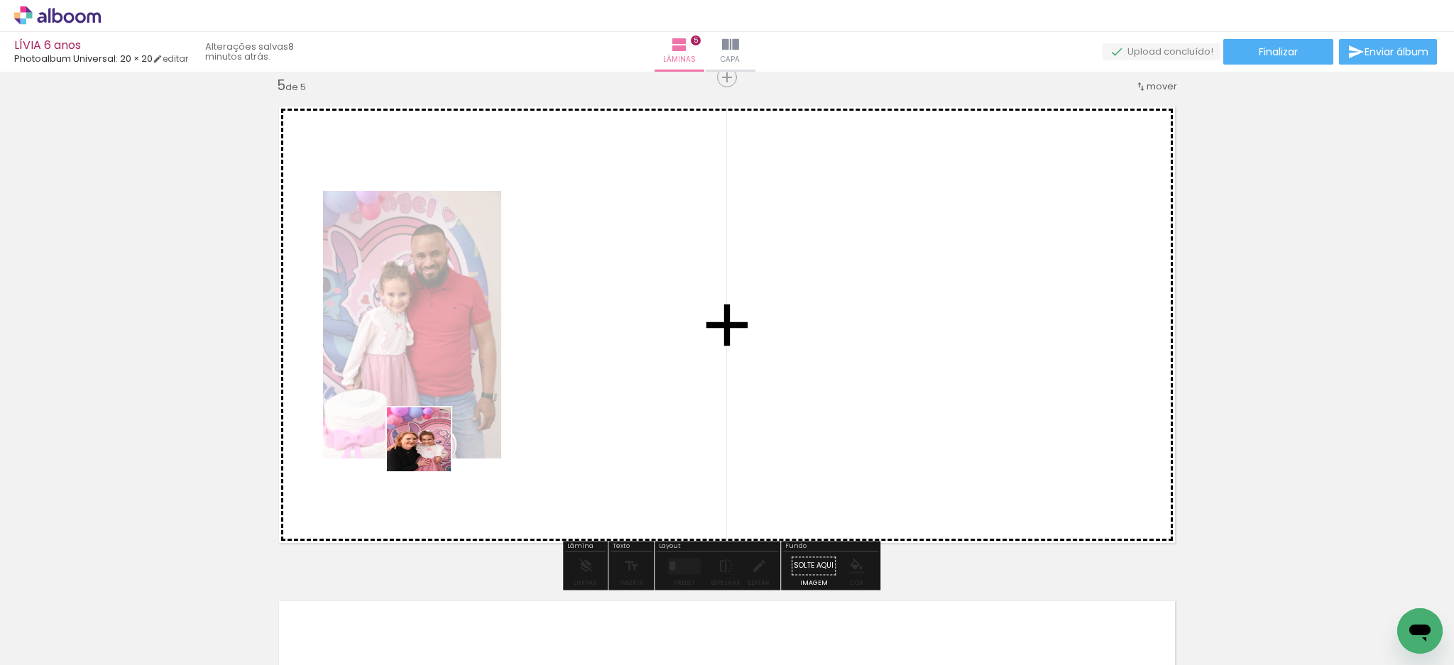
drag, startPoint x: 151, startPoint y: 622, endPoint x: 559, endPoint y: 393, distance: 467.8
click at [559, 393] on quentale-workspace at bounding box center [727, 332] width 1454 height 665
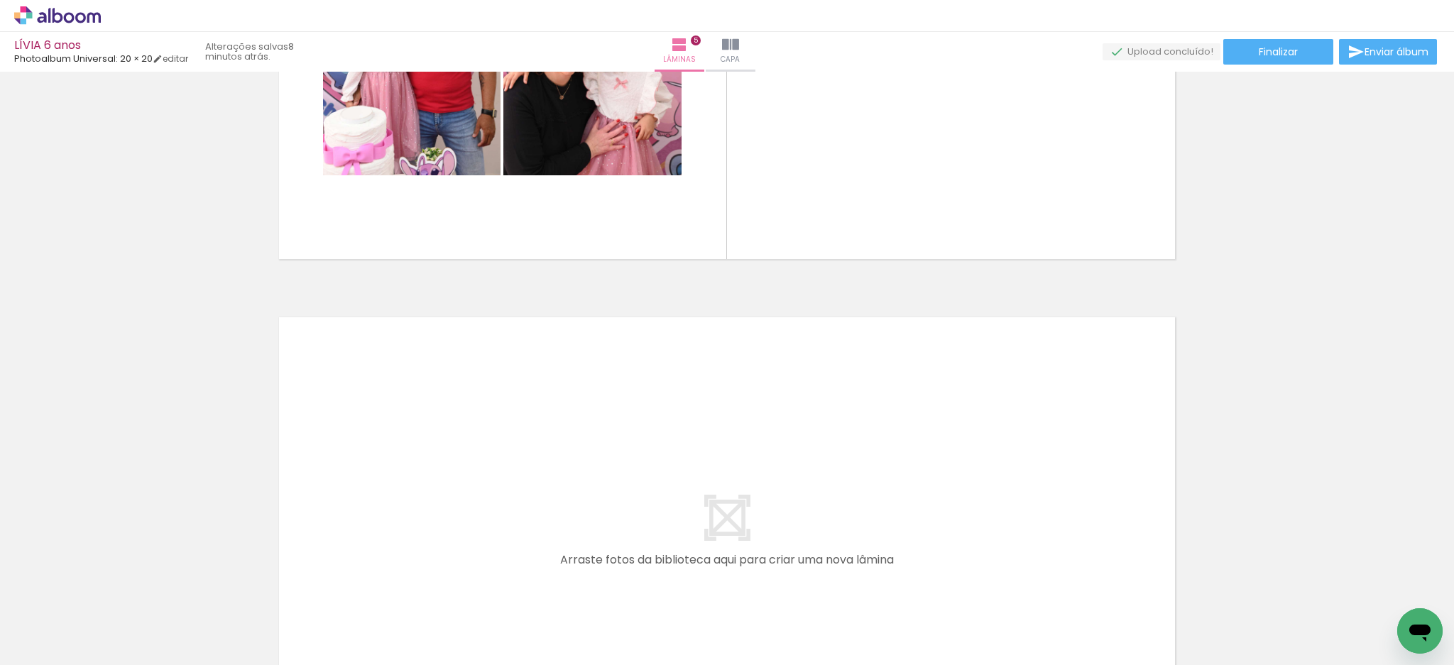
scroll to position [2376, 0]
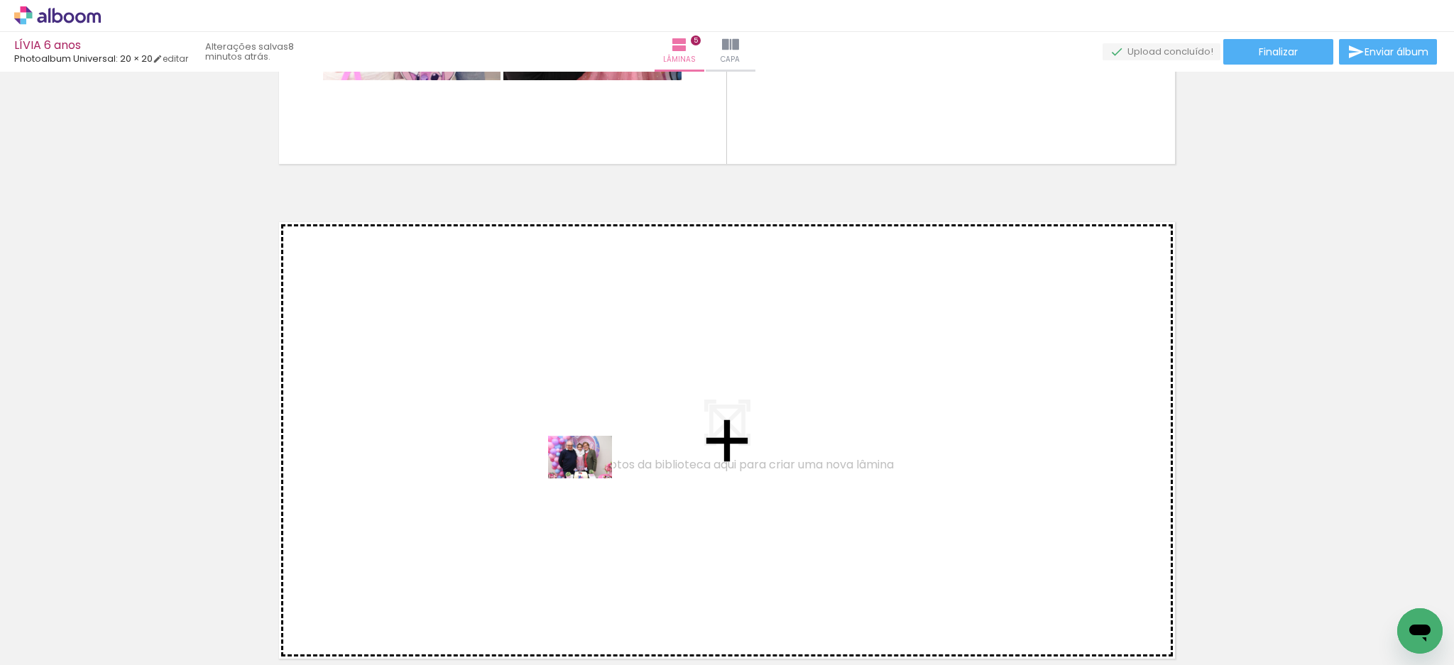
drag, startPoint x: 706, startPoint y: 624, endPoint x: 591, endPoint y: 478, distance: 186.0
click at [591, 478] on quentale-workspace at bounding box center [727, 332] width 1454 height 665
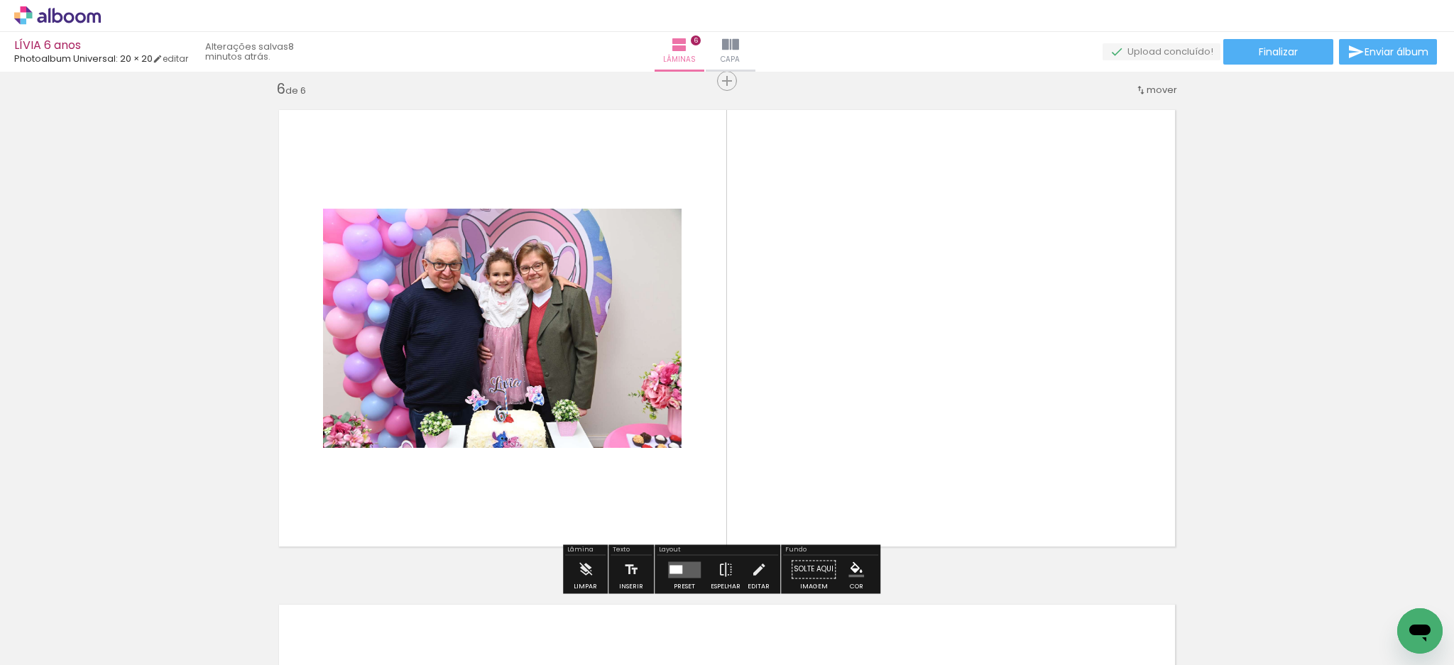
scroll to position [2492, 0]
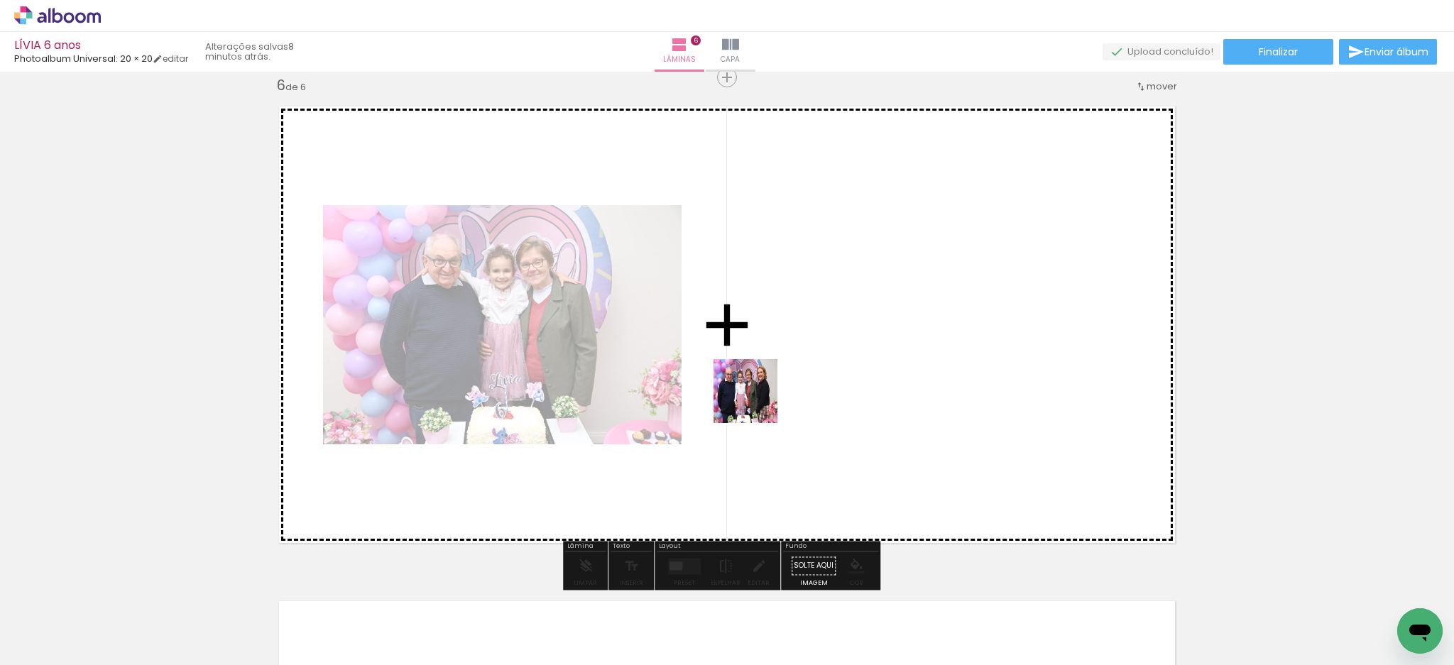
drag, startPoint x: 693, startPoint y: 618, endPoint x: 759, endPoint y: 398, distance: 229.8
click at [759, 398] on quentale-workspace at bounding box center [727, 332] width 1454 height 665
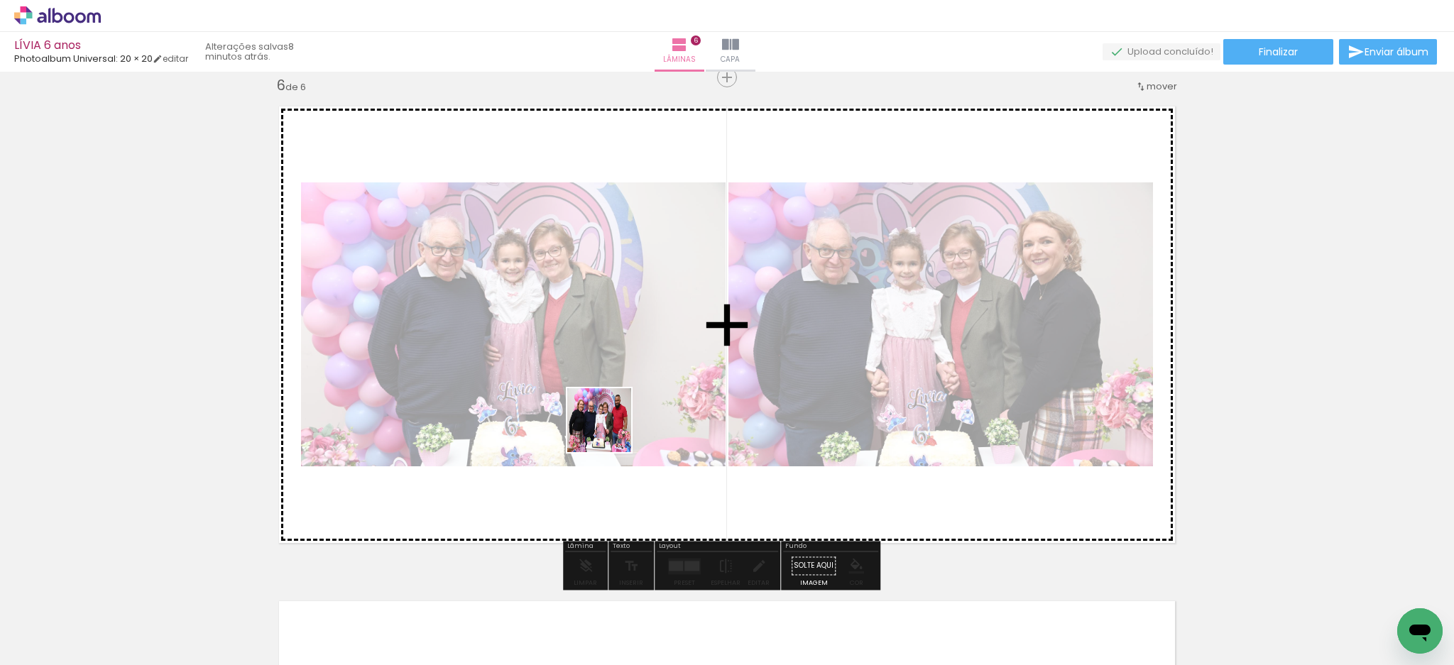
drag, startPoint x: 699, startPoint y: 620, endPoint x: 602, endPoint y: 407, distance: 234.1
click at [602, 407] on quentale-workspace at bounding box center [727, 332] width 1454 height 665
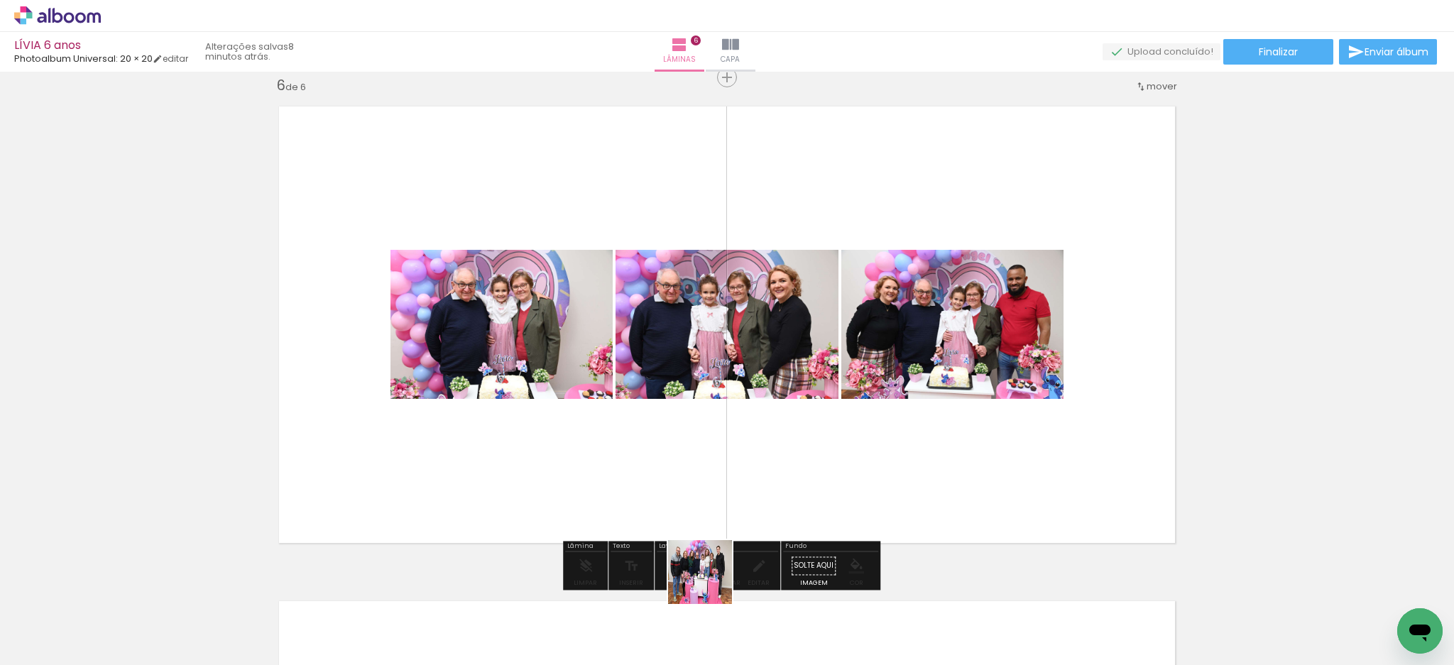
drag, startPoint x: 701, startPoint y: 618, endPoint x: 756, endPoint y: 417, distance: 209.1
click at [756, 417] on quentale-workspace at bounding box center [727, 332] width 1454 height 665
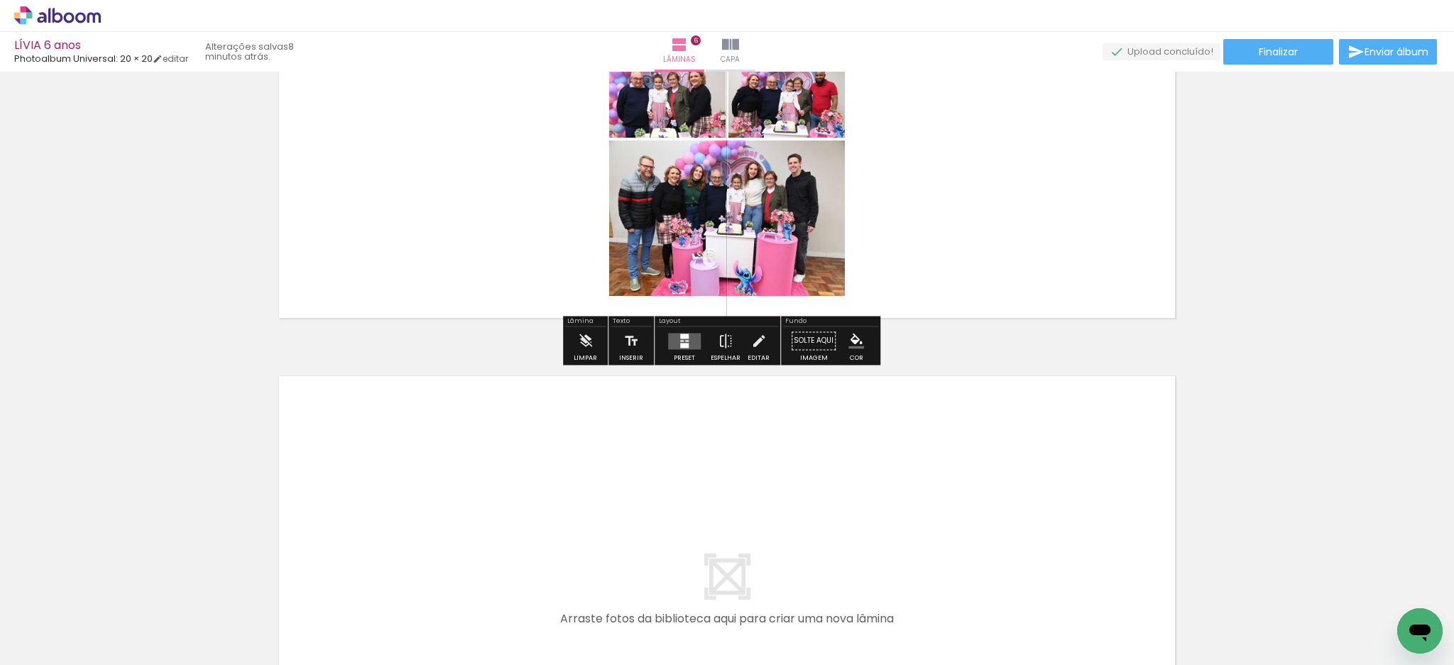
scroll to position [2776, 0]
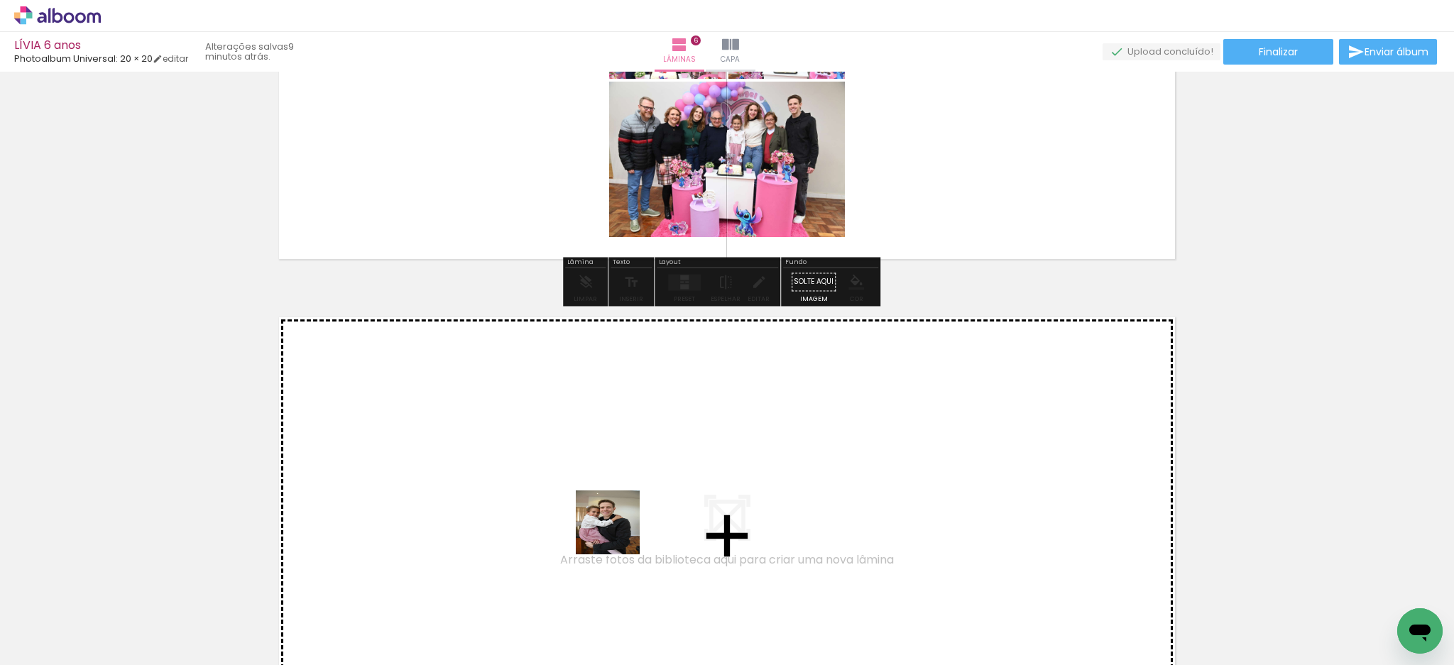
drag, startPoint x: 623, startPoint y: 620, endPoint x: 709, endPoint y: 614, distance: 86.8
click at [612, 512] on quentale-workspace at bounding box center [727, 332] width 1454 height 665
